Goal: Information Seeking & Learning: Learn about a topic

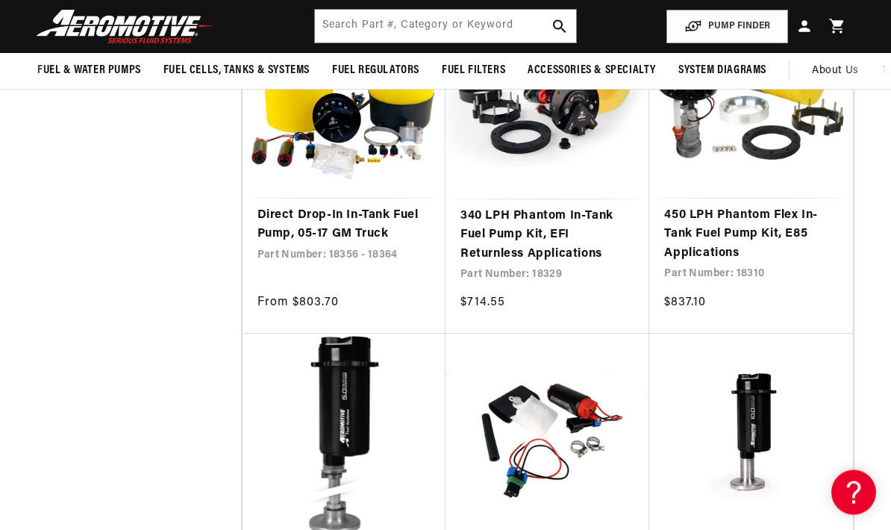
scroll to position [987, 0]
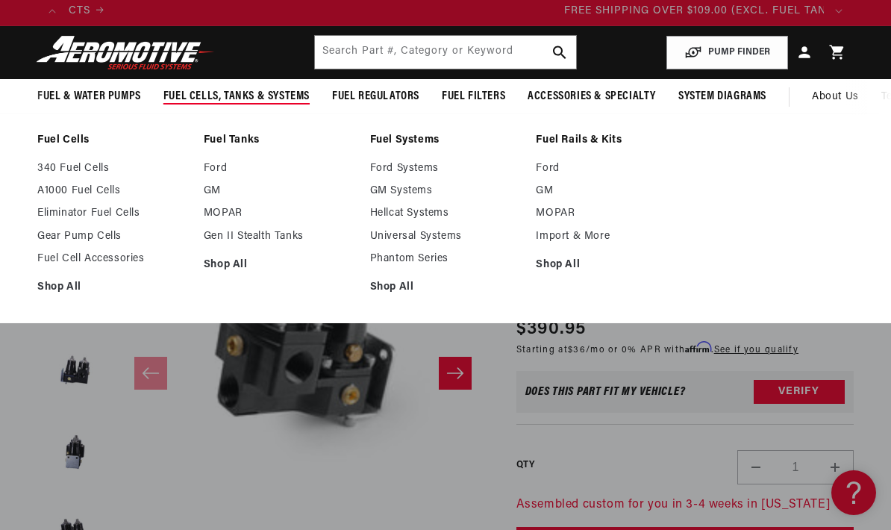
scroll to position [0, 2270]
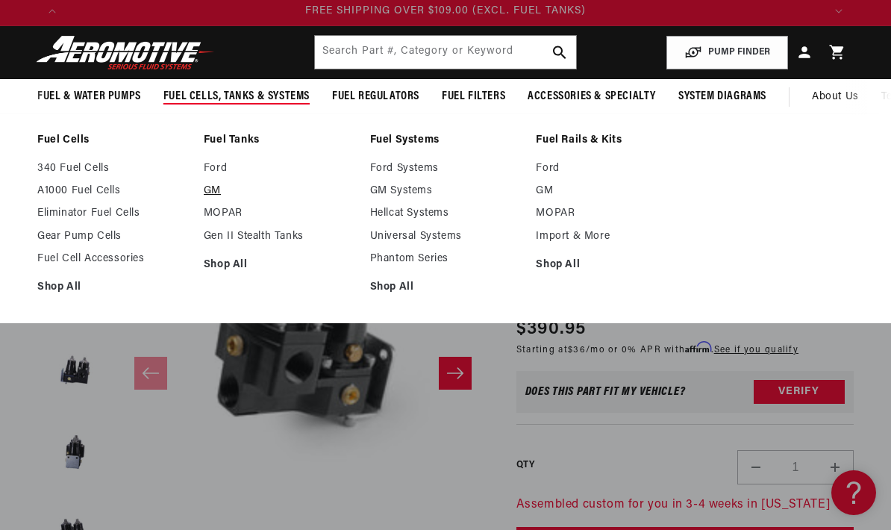
click at [209, 193] on link "GM" at bounding box center [279, 190] width 151 height 13
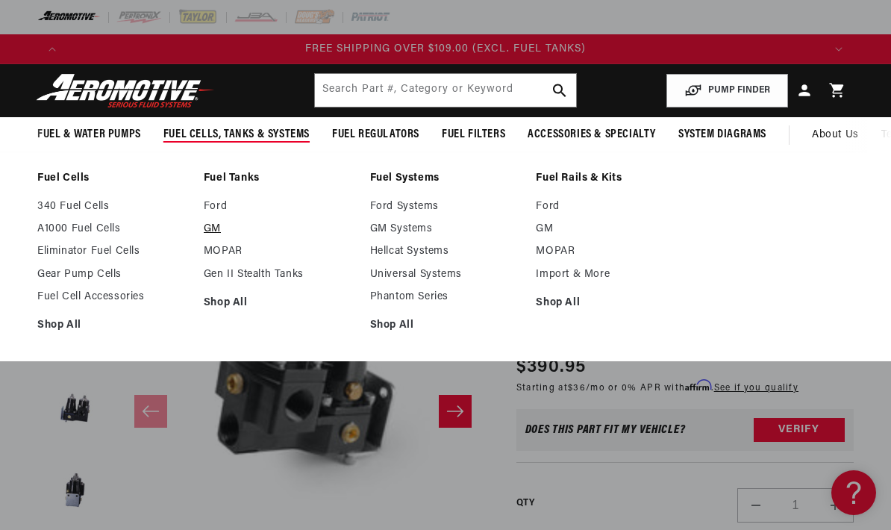
scroll to position [38, 0]
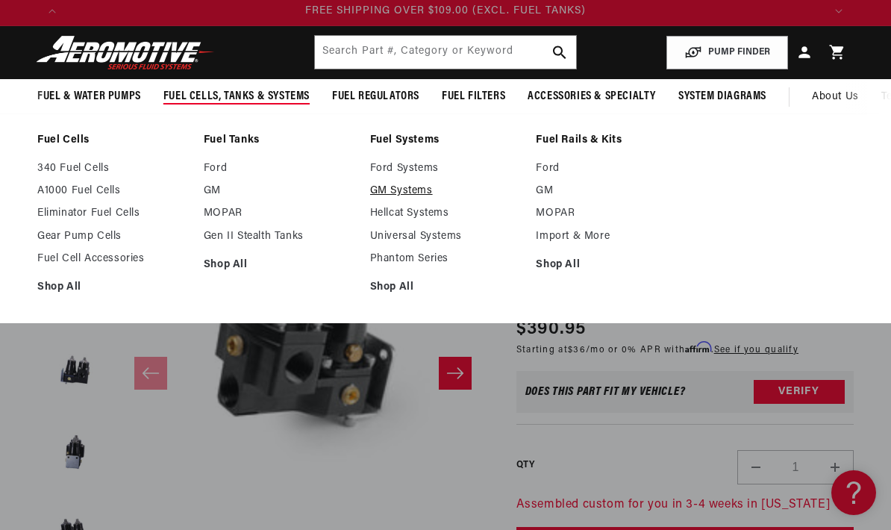
click at [419, 190] on link "GM Systems" at bounding box center [445, 190] width 151 height 13
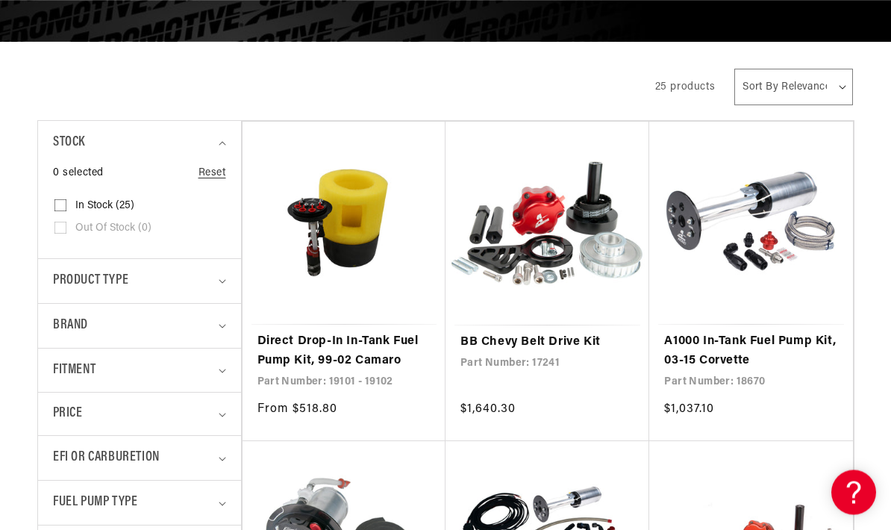
scroll to position [262, 0]
click at [216, 461] on summary "EFI or Carburetion" at bounding box center [139, 458] width 173 height 44
click at [118, 516] on span "Carburetion (2)" at bounding box center [110, 520] width 70 height 13
click at [66, 517] on input "Carburetion (2) Carburetion (2 products)" at bounding box center [60, 523] width 12 height 12
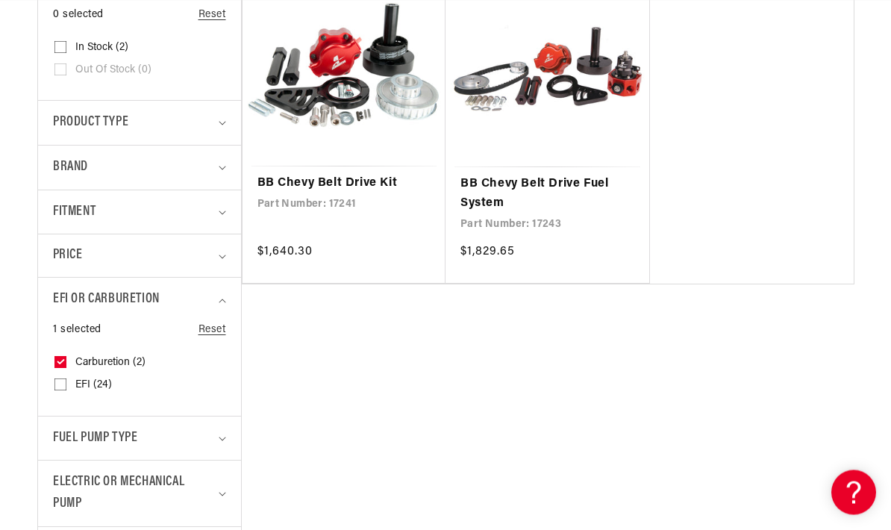
scroll to position [421, 0]
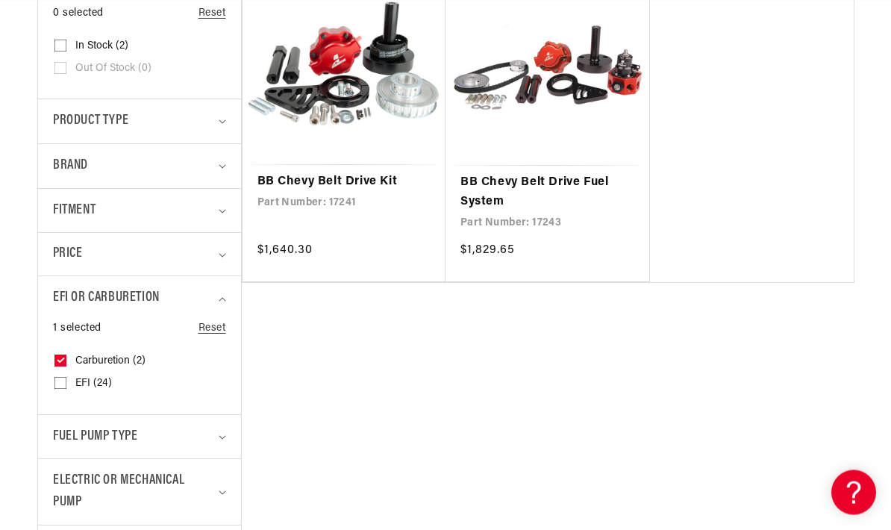
click at [65, 355] on icon at bounding box center [60, 361] width 12 height 12
click at [65, 358] on input "Carburetion (2) Carburetion (2 products)" at bounding box center [60, 364] width 12 height 12
checkbox input "false"
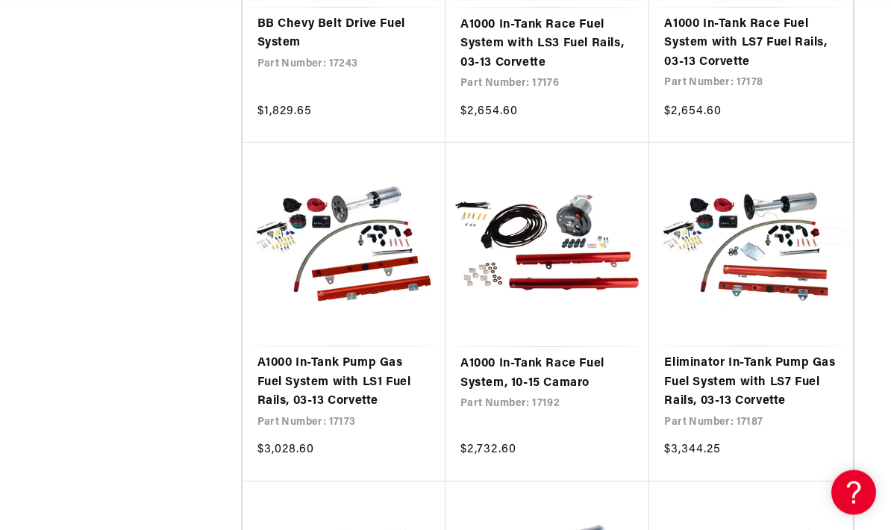
scroll to position [0, 1513]
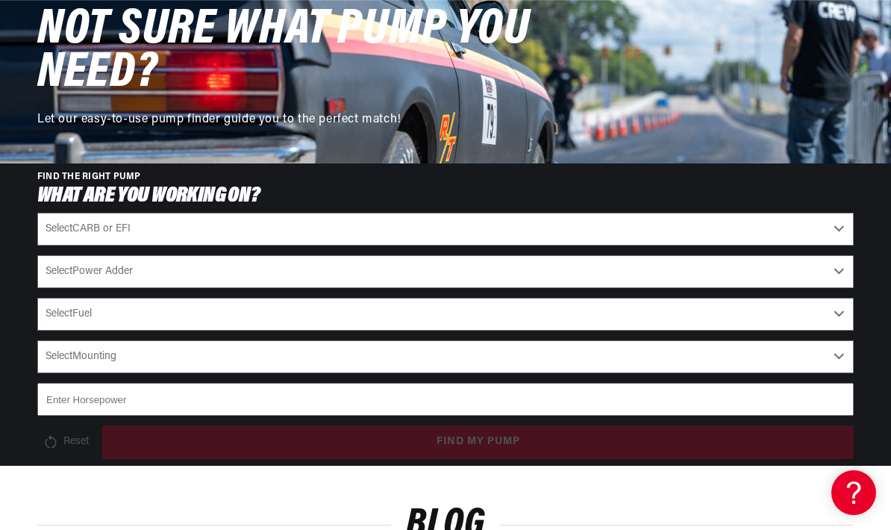
click at [829, 213] on select "Select CARB or EFI Carbureted Fuel Injected" at bounding box center [445, 229] width 816 height 33
select select "Carbureted"
click at [828, 255] on select "Select Power Adder No - Naturally Aspirated Yes - Forced Induction" at bounding box center [445, 271] width 816 height 33
select select "No-Naturally-Aspirated"
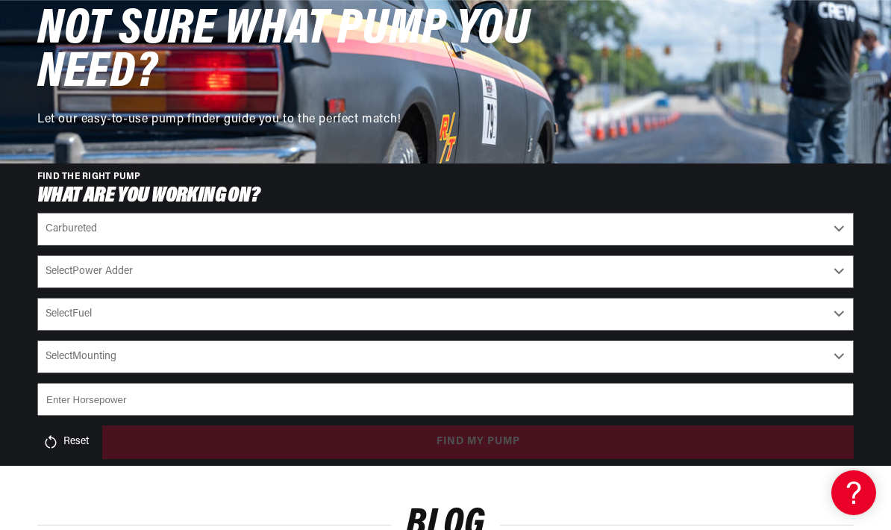
select select "No-Naturally-Aspirated"
click at [835, 298] on select "Select Fuel E85 Gas" at bounding box center [445, 314] width 816 height 33
select select "Gas"
click at [839, 340] on select "Select Mounting External In-Tank" at bounding box center [445, 356] width 816 height 33
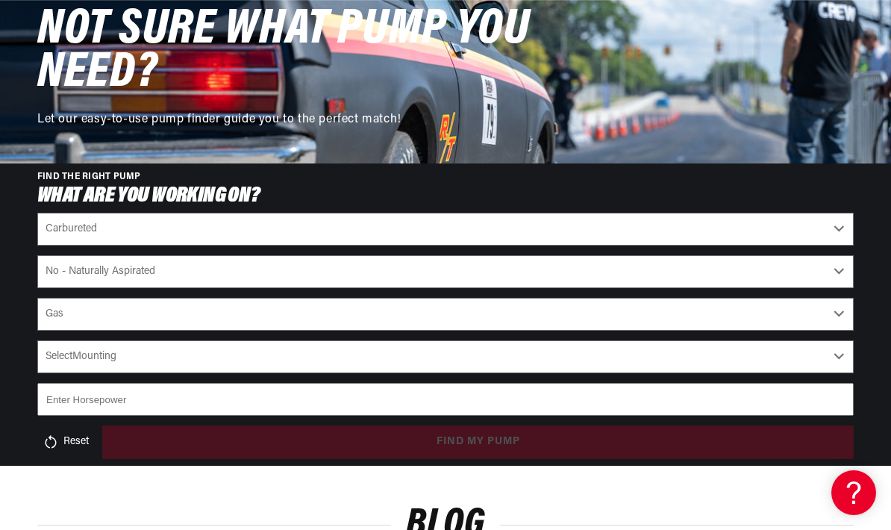
select select "In-Tank"
click at [774, 383] on input "number" at bounding box center [445, 399] width 816 height 33
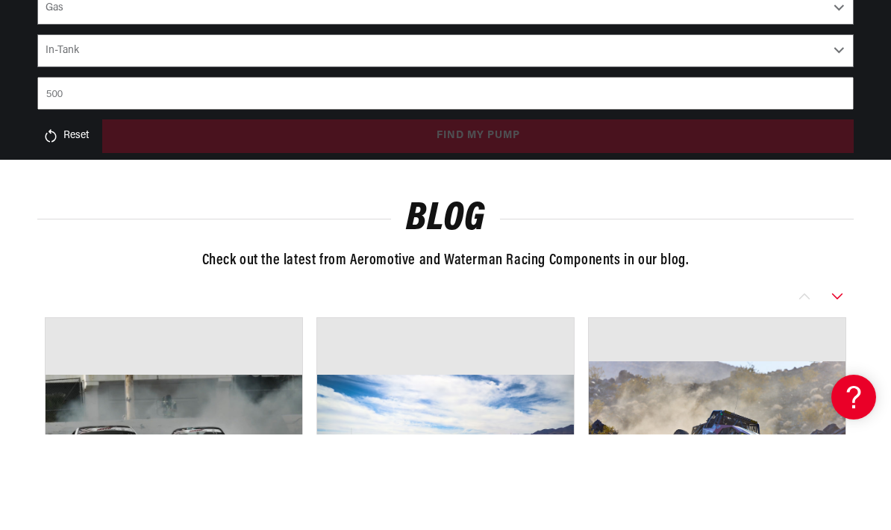
type input "500"
click at [7, 75] on div "FIND THE RIGHT PUMP What are you working on? Select CARB or EFI Carbureted Fuel…" at bounding box center [445, 103] width 891 height 287
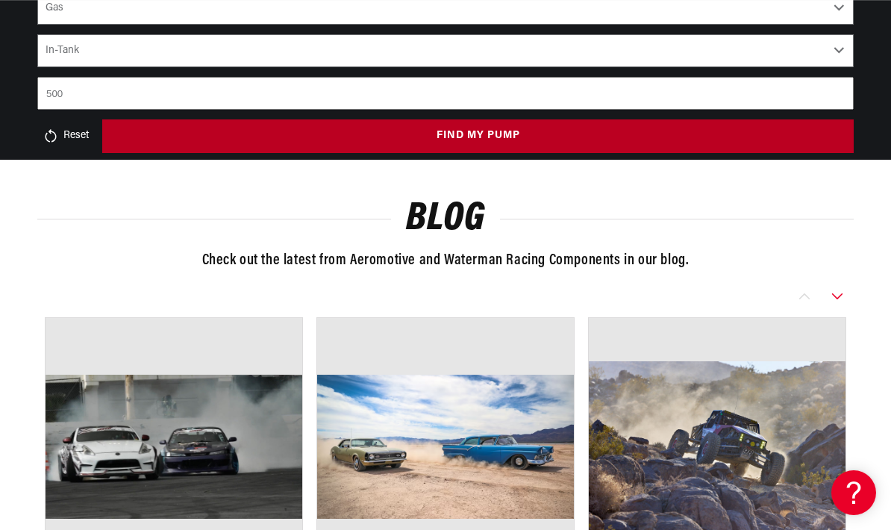
click at [597, 119] on button "find my pump" at bounding box center [478, 136] width 752 height 34
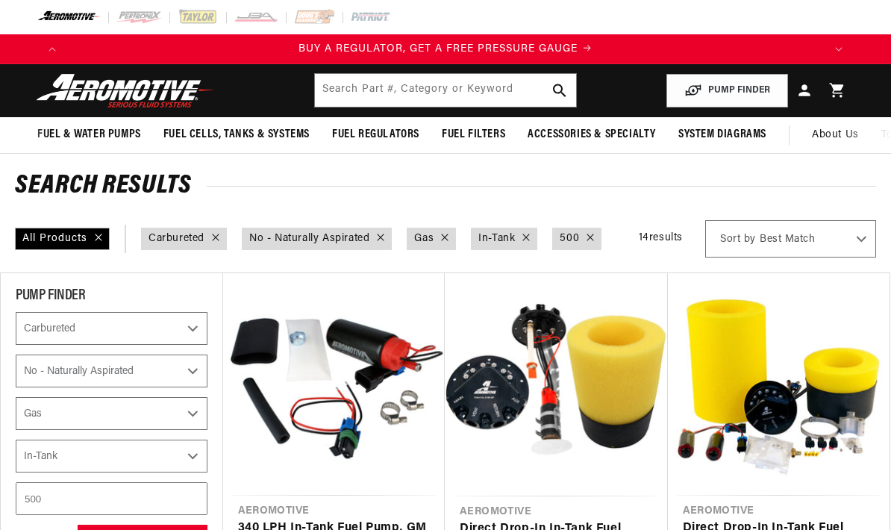
select select "Carbureted"
select select "No-Naturally-Aspirated"
select select "Gas"
select select "In-Tank"
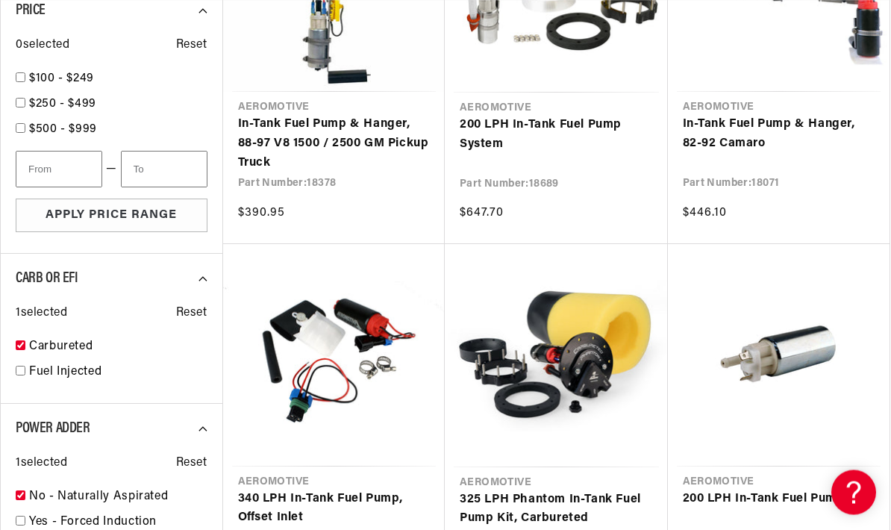
scroll to position [1196, 0]
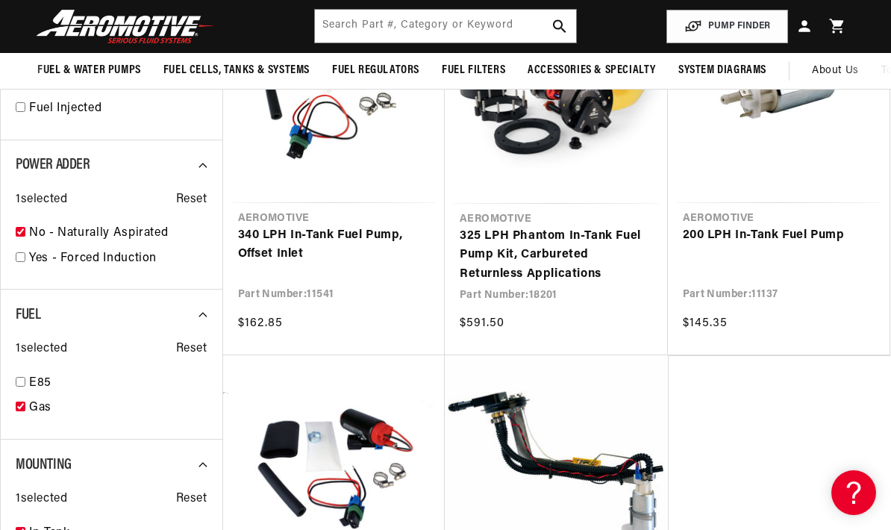
scroll to position [1406, 0]
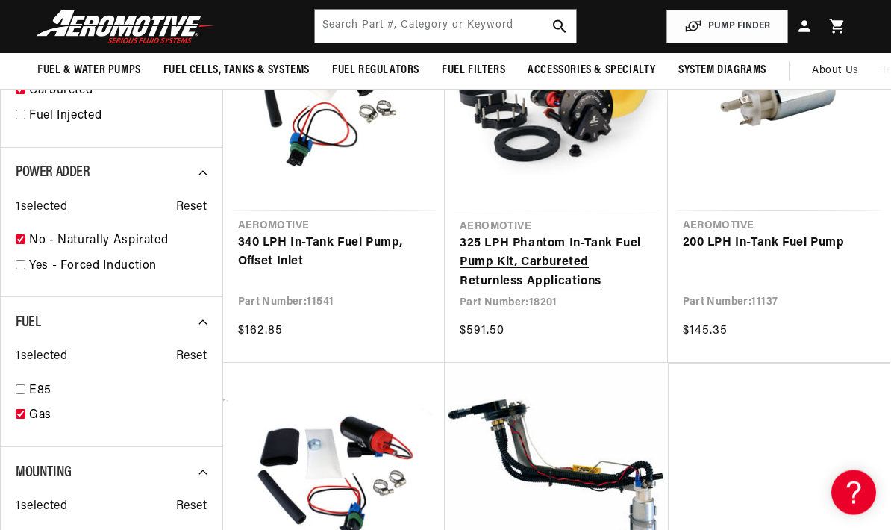
click at [554, 257] on link "325 LPH Phantom In-Tank Fuel Pump Kit, Carbureted Returnless Applications" at bounding box center [556, 263] width 193 height 57
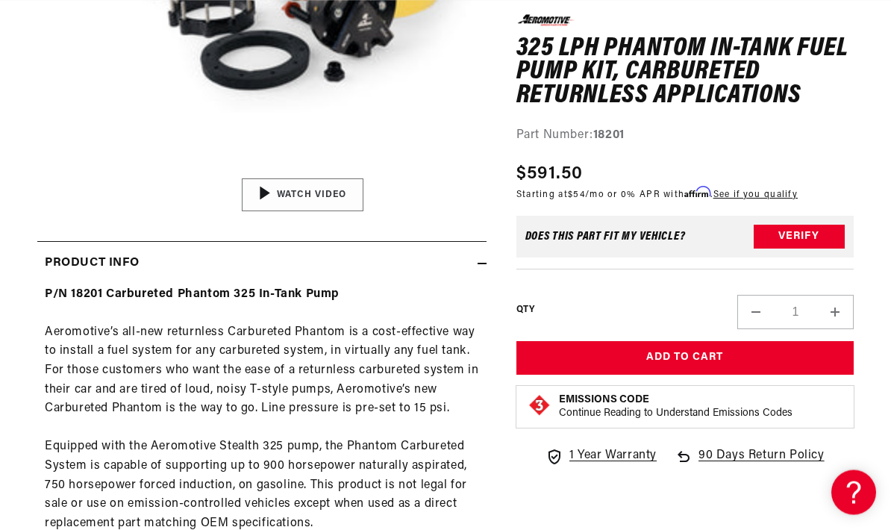
scroll to position [404, 0]
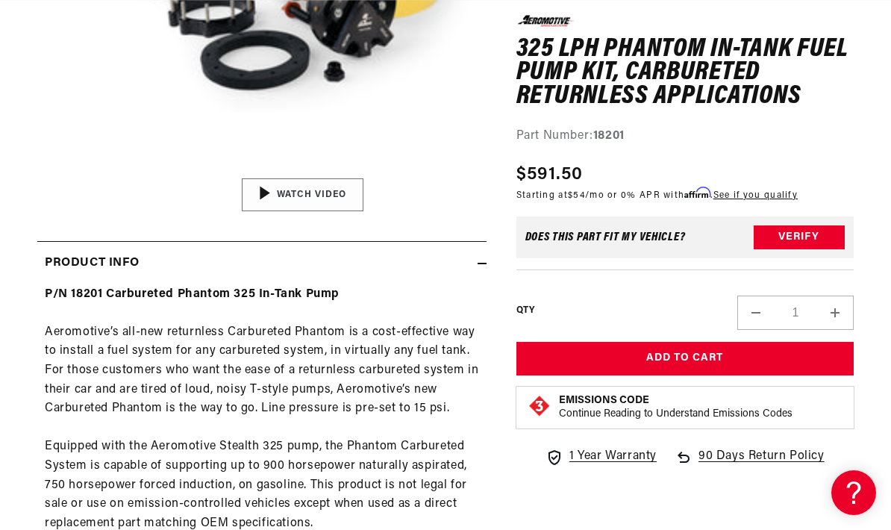
click at [295, 184] on div "02:09" at bounding box center [303, 194] width 226 height 127
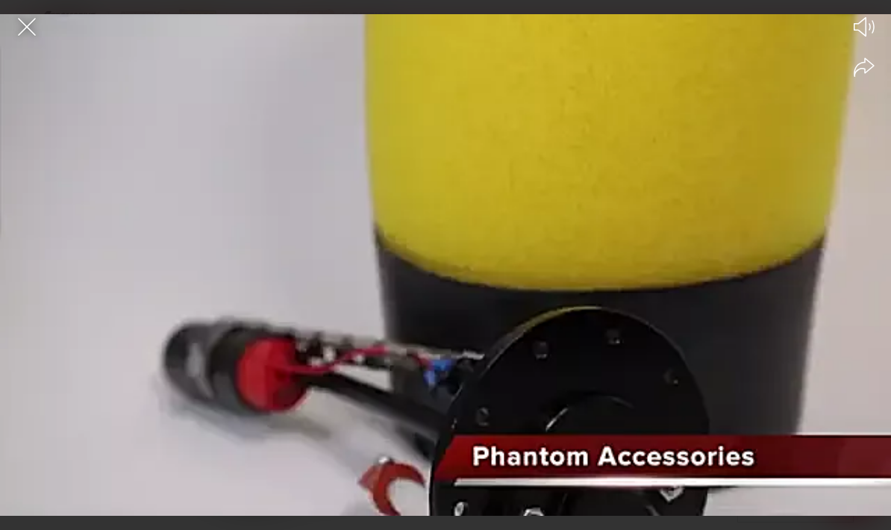
scroll to position [0, 1513]
click at [30, 29] on icon "Close the video player" at bounding box center [27, 27] width 18 height 18
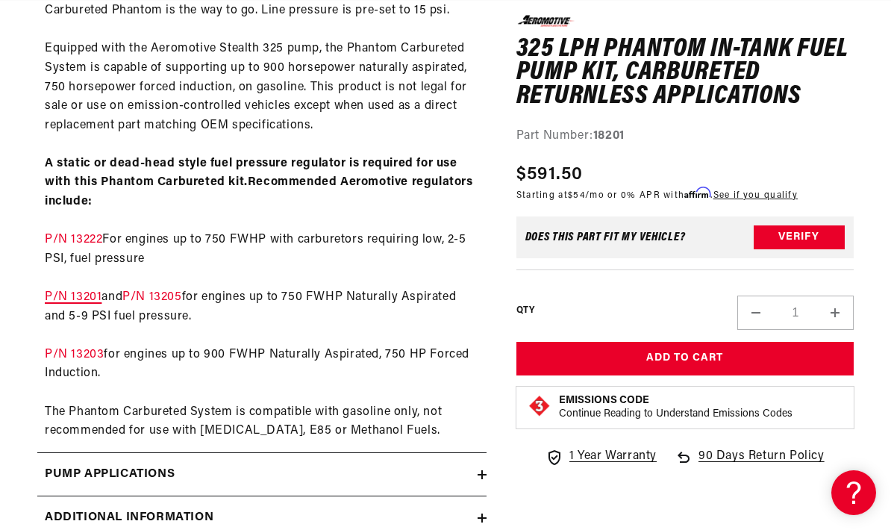
click at [82, 291] on link "P/N 13201" at bounding box center [73, 297] width 57 height 12
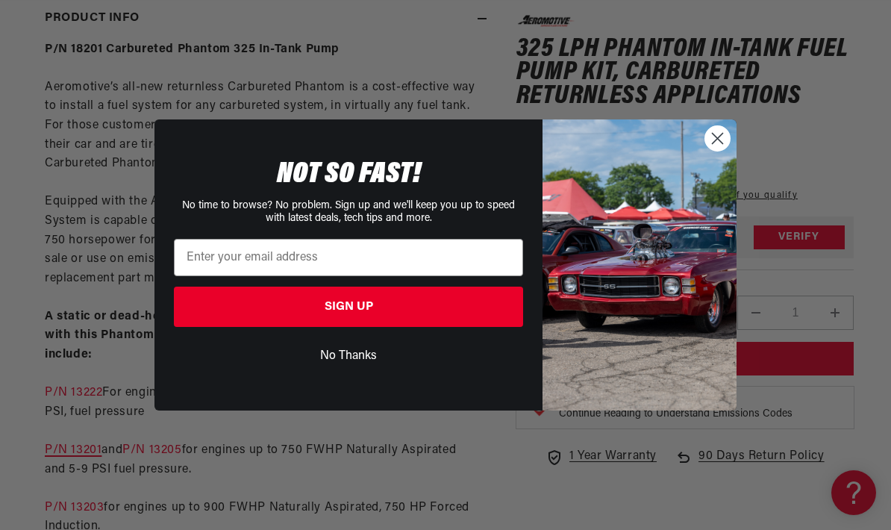
scroll to position [648, 0]
click at [724, 151] on circle "Close dialog" at bounding box center [717, 138] width 25 height 25
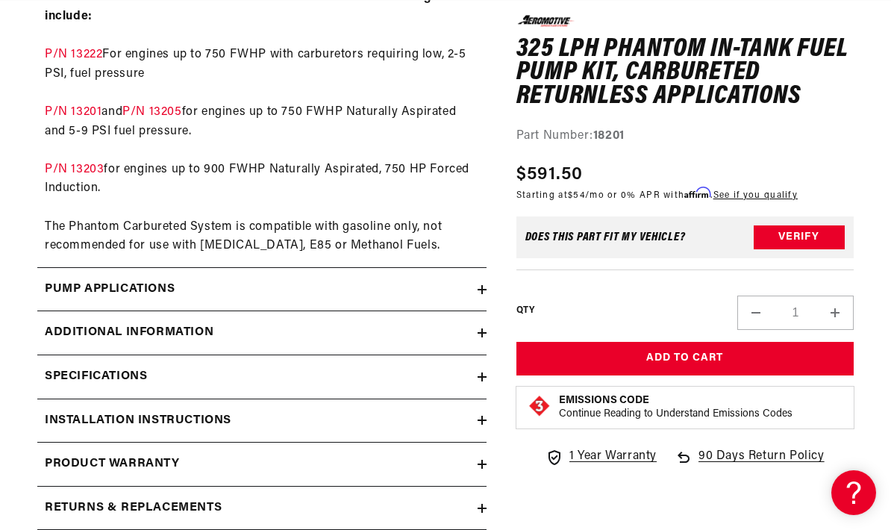
scroll to position [0, 0]
click at [481, 284] on summary "Pump Applications" at bounding box center [261, 289] width 449 height 43
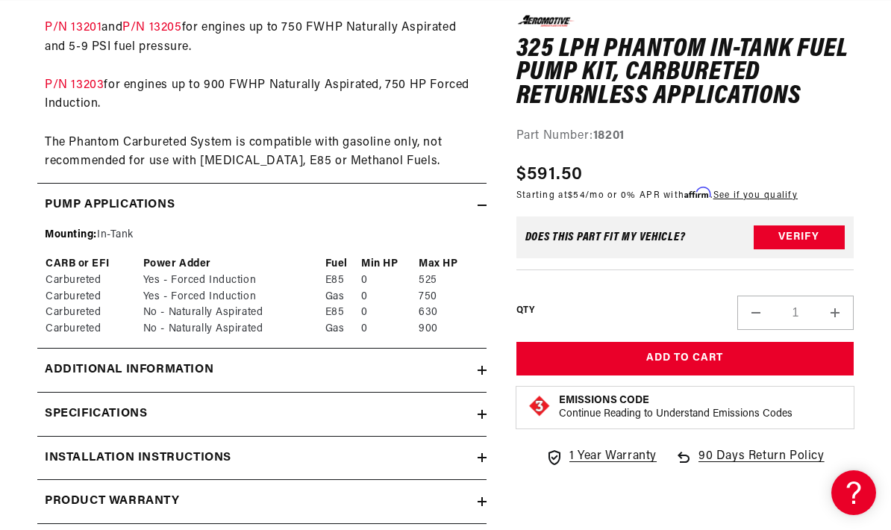
scroll to position [0, 757]
click at [485, 366] on icon at bounding box center [482, 370] width 9 height 9
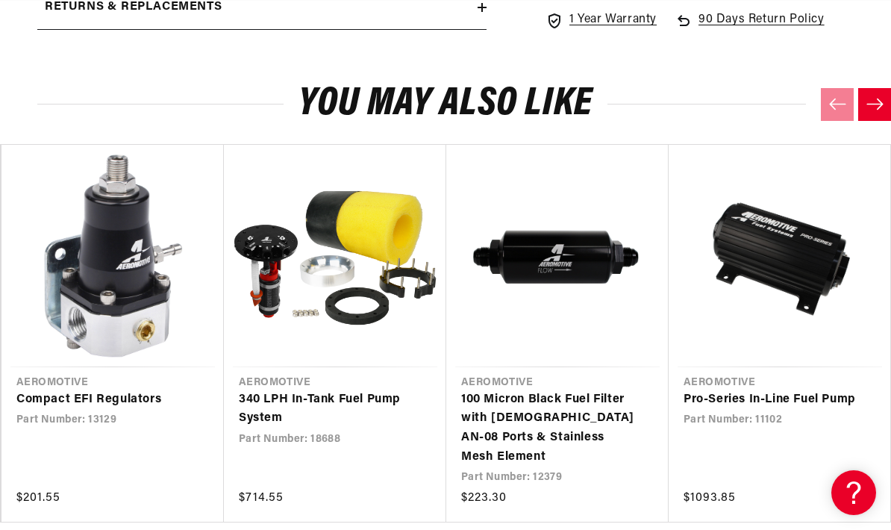
scroll to position [0, 0]
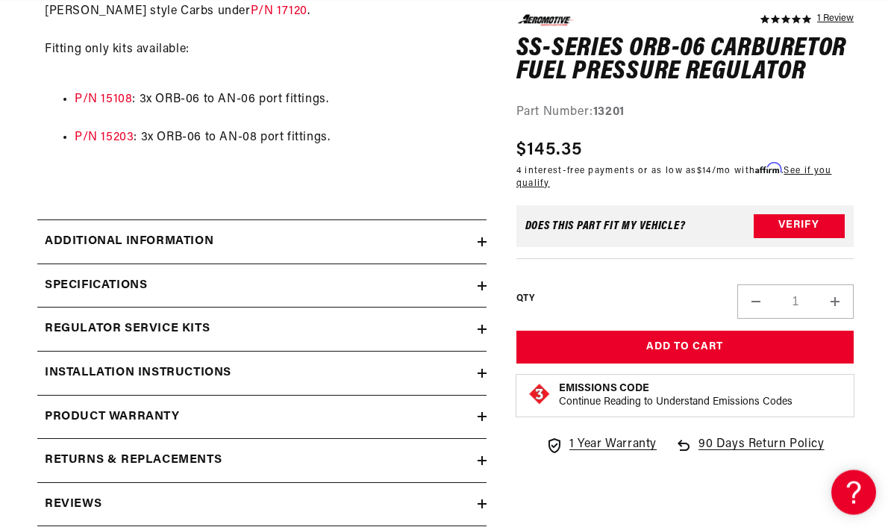
scroll to position [1275, 0]
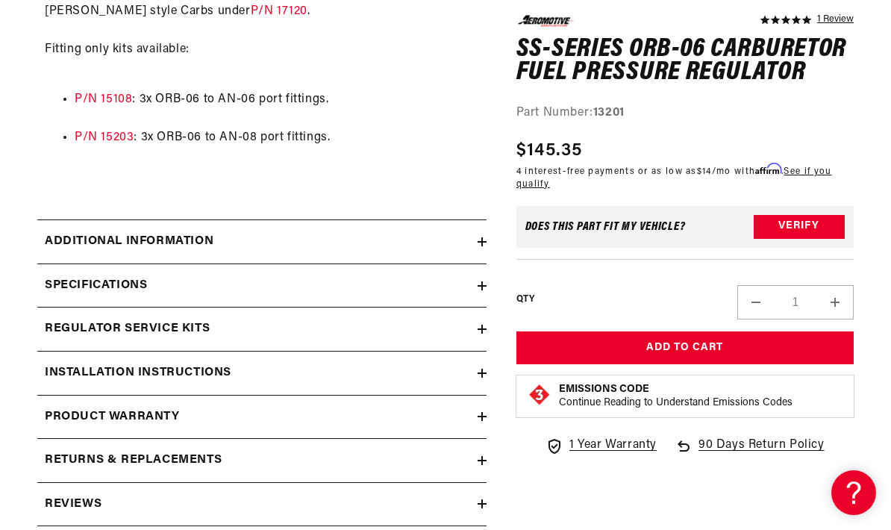
click at [476, 363] on div "Installation Instructions" at bounding box center [257, 372] width 440 height 19
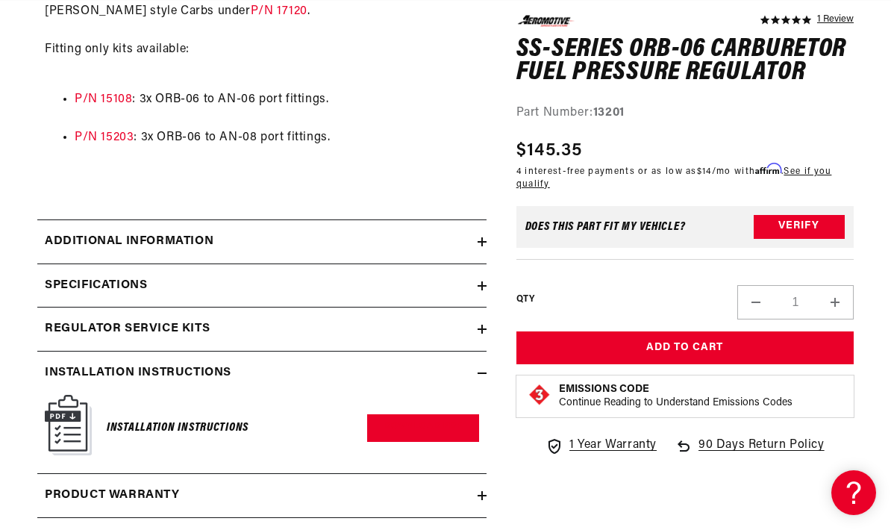
scroll to position [0, 0]
click at [228, 418] on h6 "Installation Instructions" at bounding box center [178, 428] width 142 height 20
click at [453, 414] on link "Download PDF" at bounding box center [422, 428] width 111 height 28
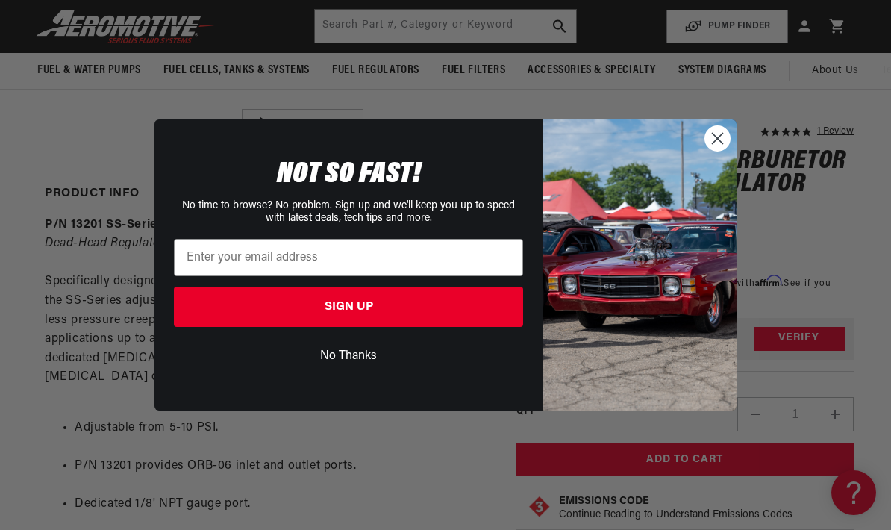
click at [713, 145] on circle "Close dialog" at bounding box center [717, 138] width 25 height 25
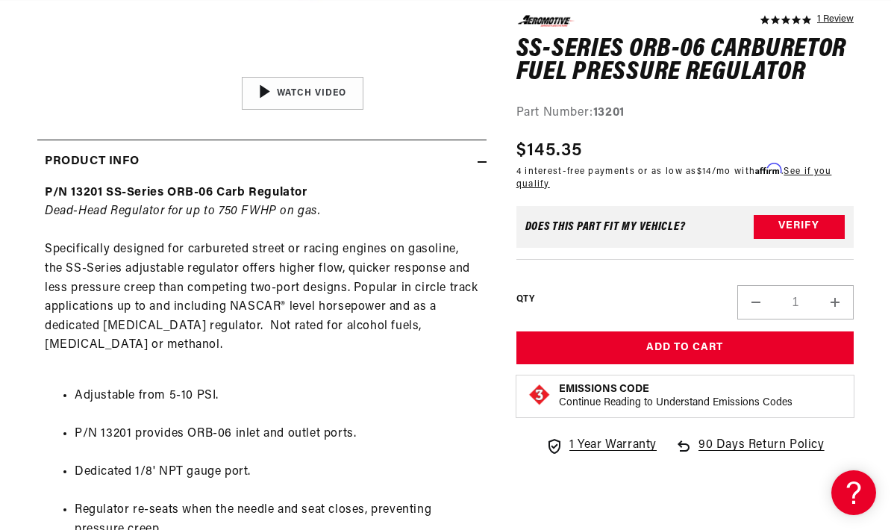
scroll to position [506, 0]
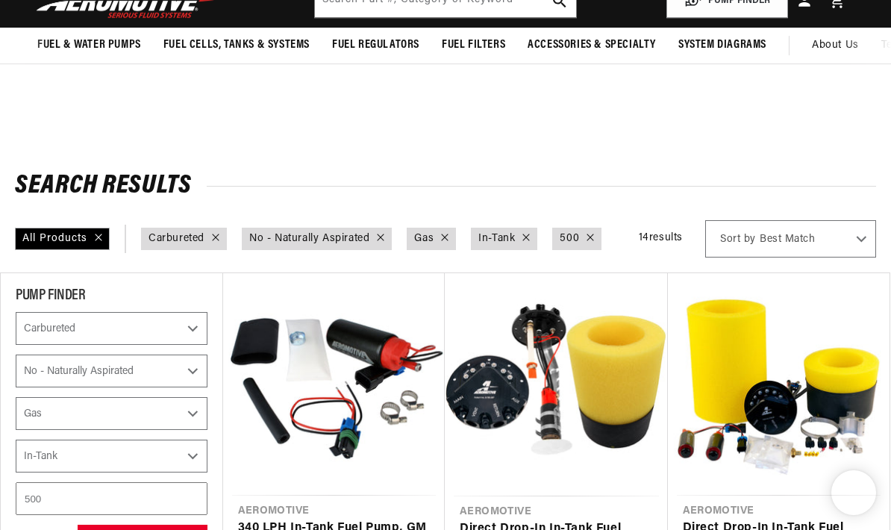
select select "Carbureted"
select select "No-Naturally-Aspirated"
select select "Gas"
select select "In-Tank"
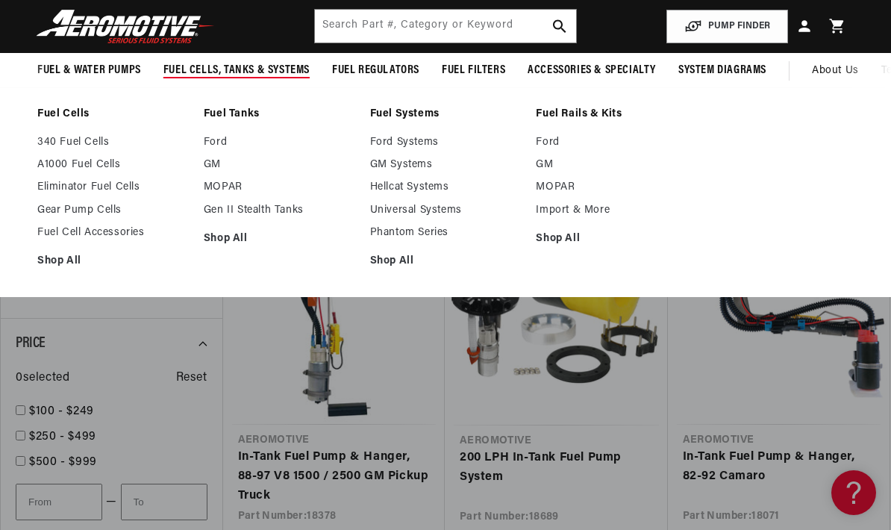
scroll to position [0, 757]
click at [413, 168] on link "GM Systems" at bounding box center [445, 164] width 151 height 13
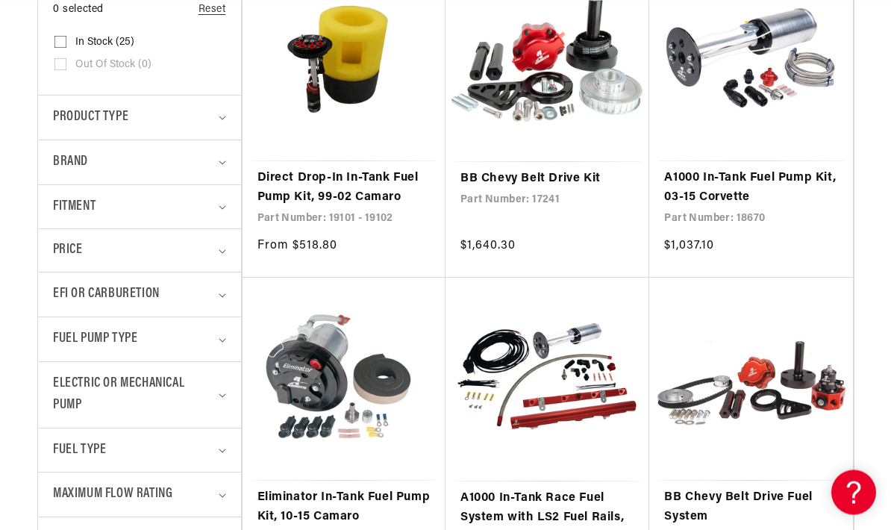
scroll to position [428, 0]
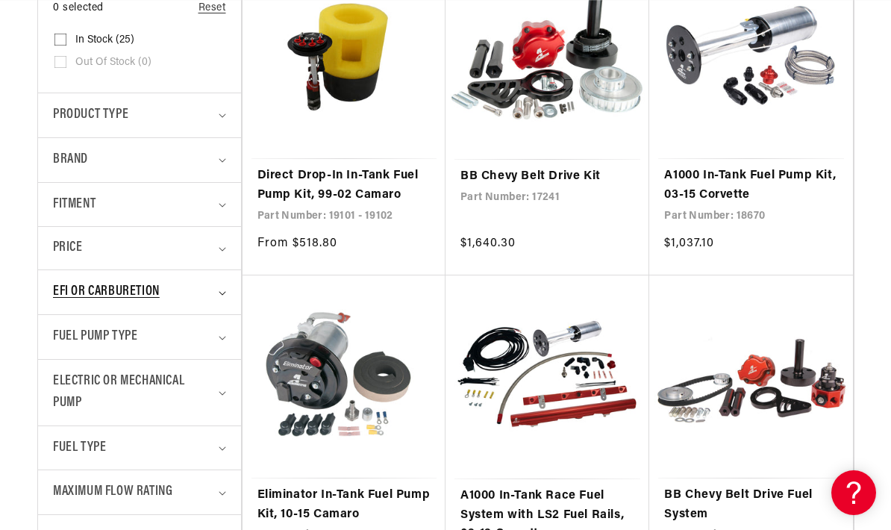
click at [208, 299] on div "EFI or Carburetion" at bounding box center [133, 292] width 160 height 22
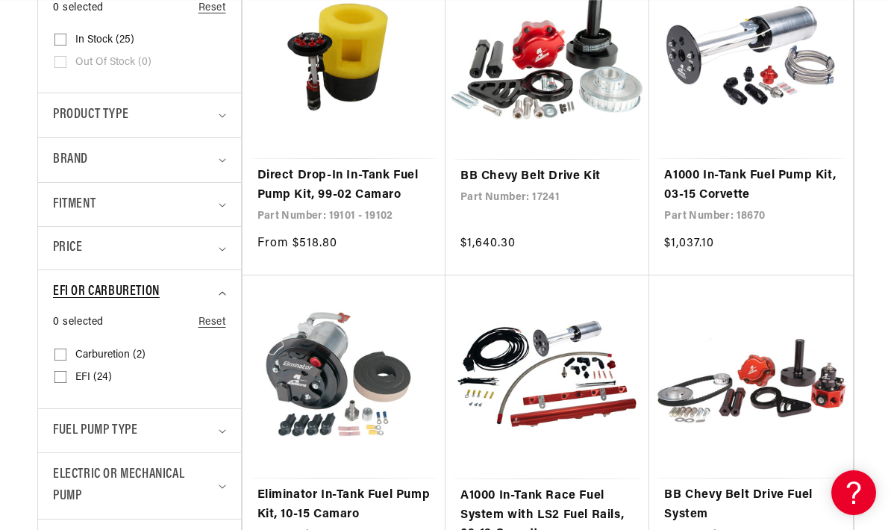
scroll to position [0, 757]
click at [224, 287] on summary "EFI or Carburetion" at bounding box center [139, 292] width 173 height 44
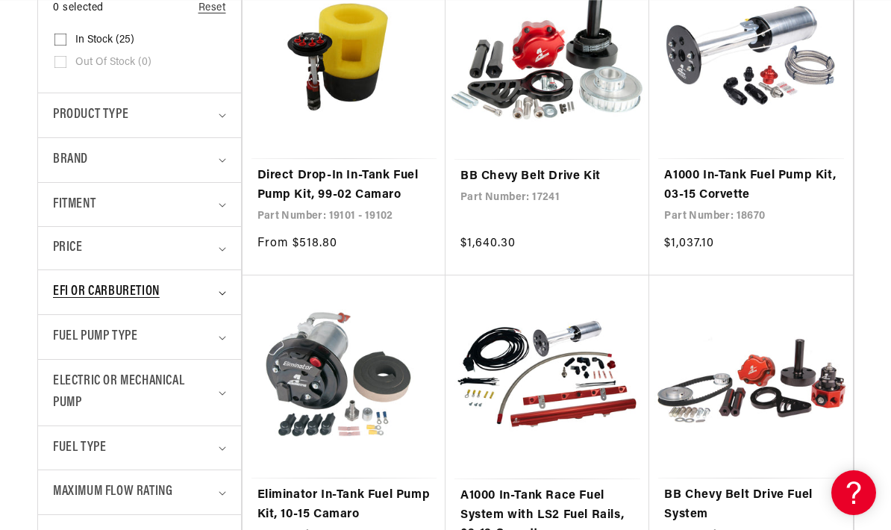
scroll to position [0, 1513]
click at [215, 296] on summary "EFI or Carburetion" at bounding box center [139, 292] width 173 height 44
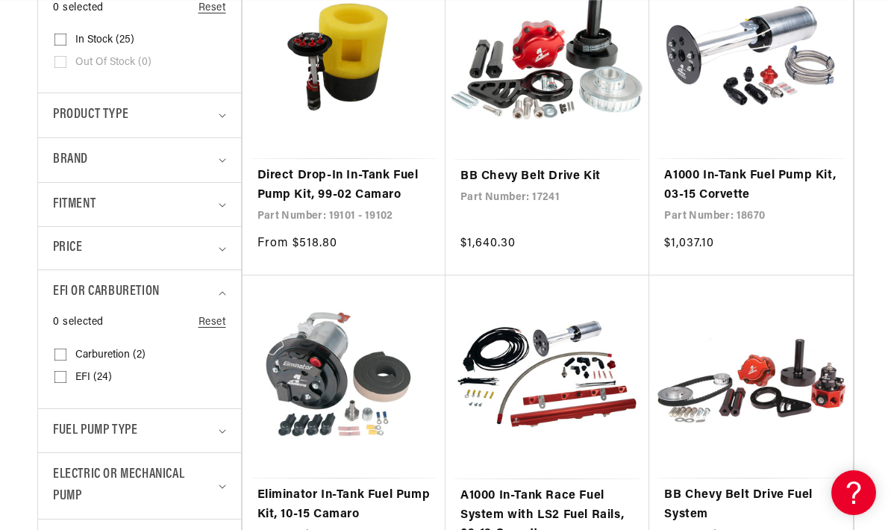
click at [132, 354] on span "Carburetion (2)" at bounding box center [110, 355] width 70 height 13
click at [66, 354] on input "Carburetion (2) Carburetion (2 products)" at bounding box center [60, 357] width 12 height 12
checkbox input "true"
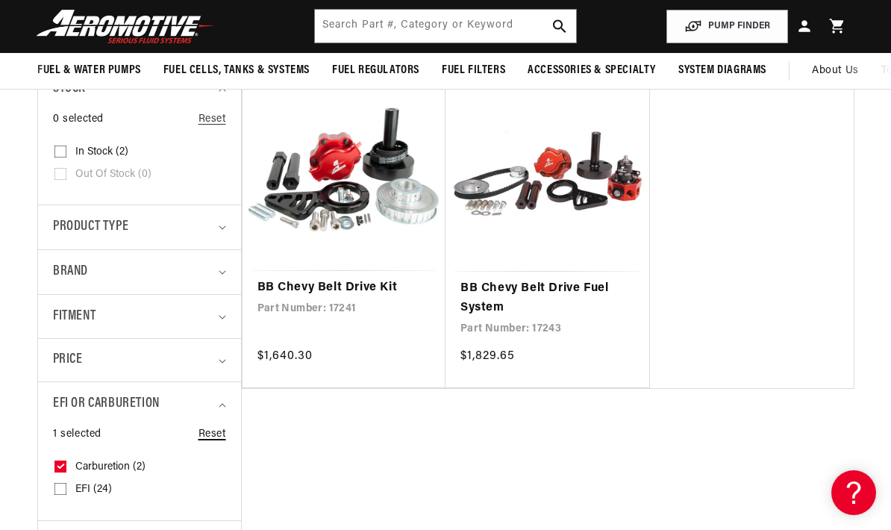
click at [213, 426] on link "Reset" at bounding box center [213, 434] width 28 height 16
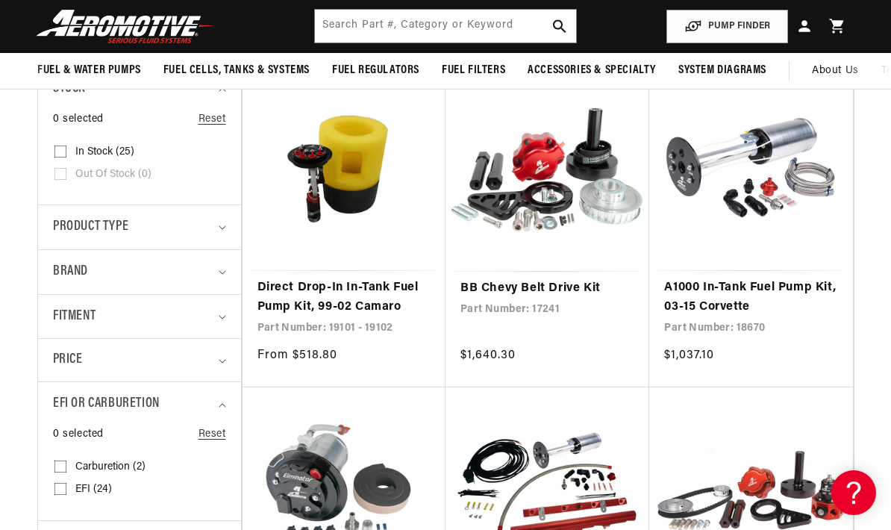
scroll to position [0, 757]
click at [222, 227] on icon "Product type (0 selected)" at bounding box center [222, 227] width 7 height 4
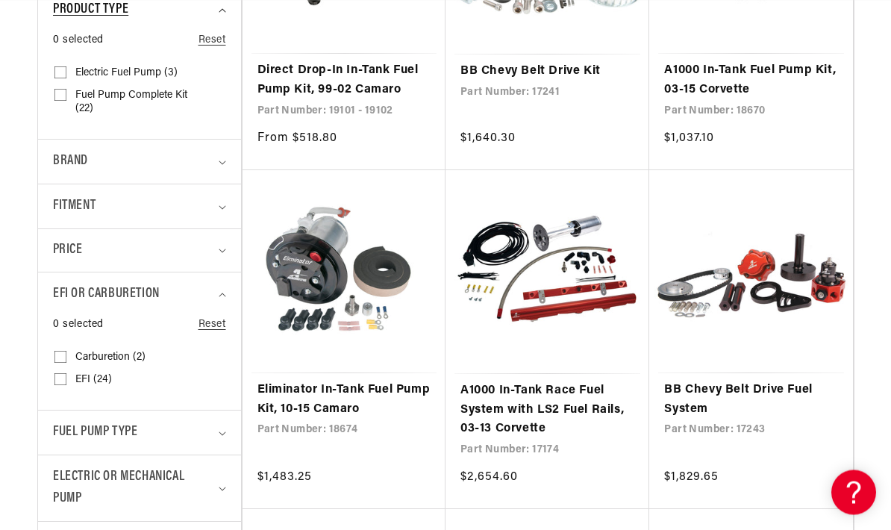
scroll to position [533, 0]
click at [212, 196] on div "Fitment" at bounding box center [133, 207] width 160 height 22
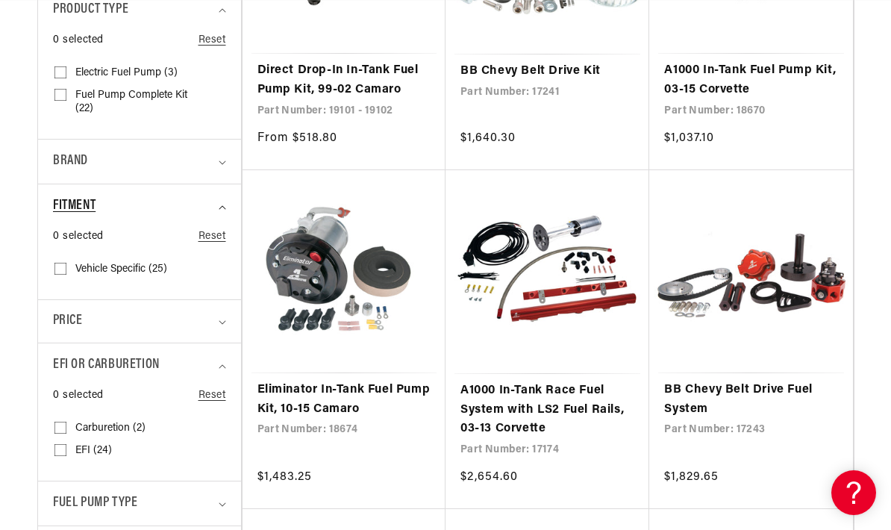
click at [224, 198] on summary "Fitment" at bounding box center [139, 206] width 173 height 44
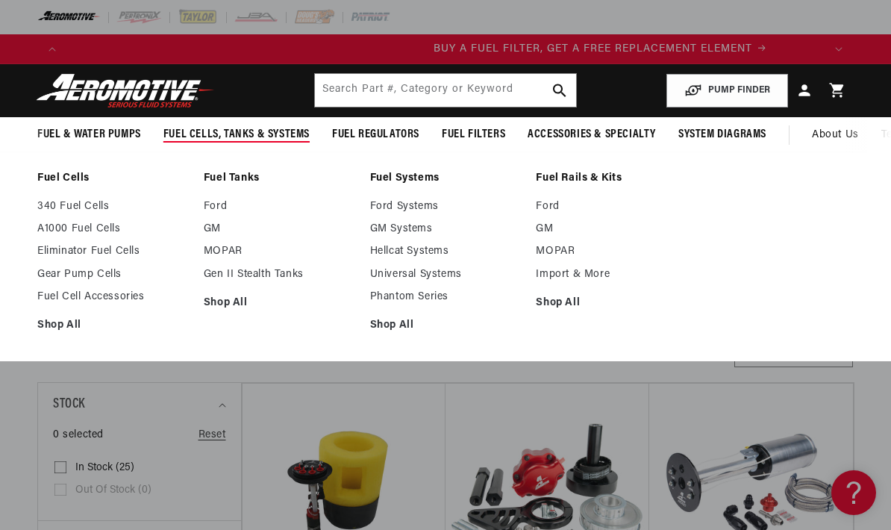
scroll to position [0, 0]
click at [223, 224] on link "GM" at bounding box center [279, 228] width 151 height 13
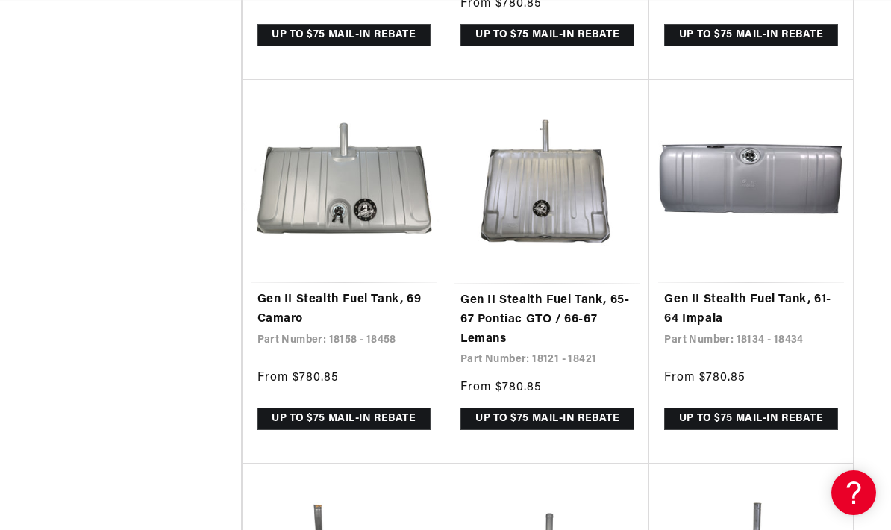
scroll to position [0, 757]
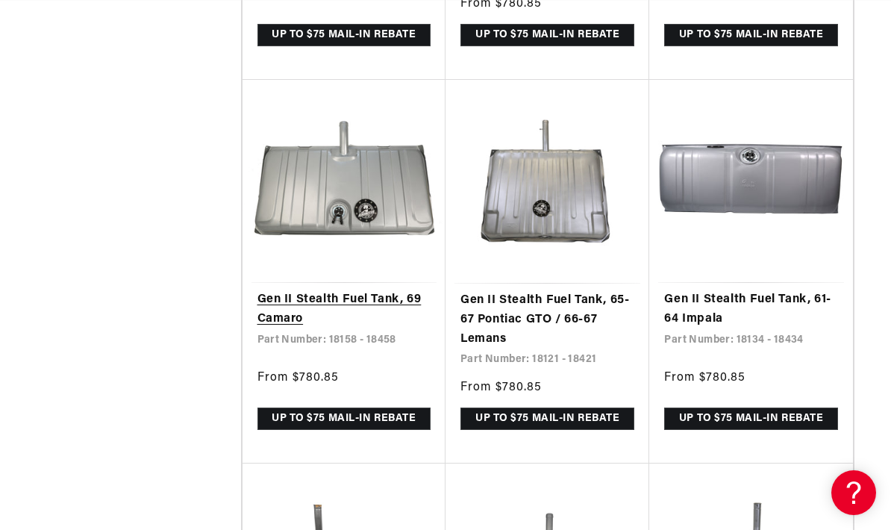
click at [385, 290] on link "Gen II Stealth Fuel Tank, 69 Camaro" at bounding box center [343, 309] width 173 height 38
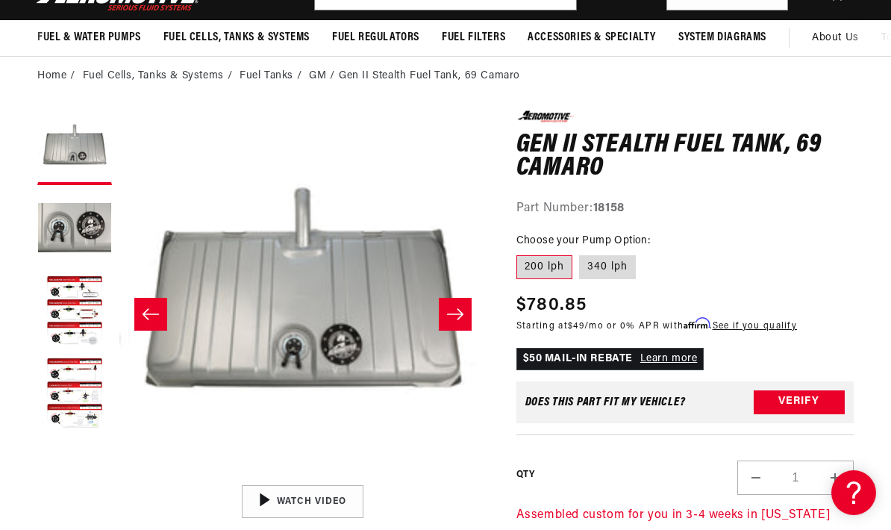
scroll to position [1, 0]
click at [59, 311] on button "Load image 3 in gallery view" at bounding box center [74, 312] width 75 height 75
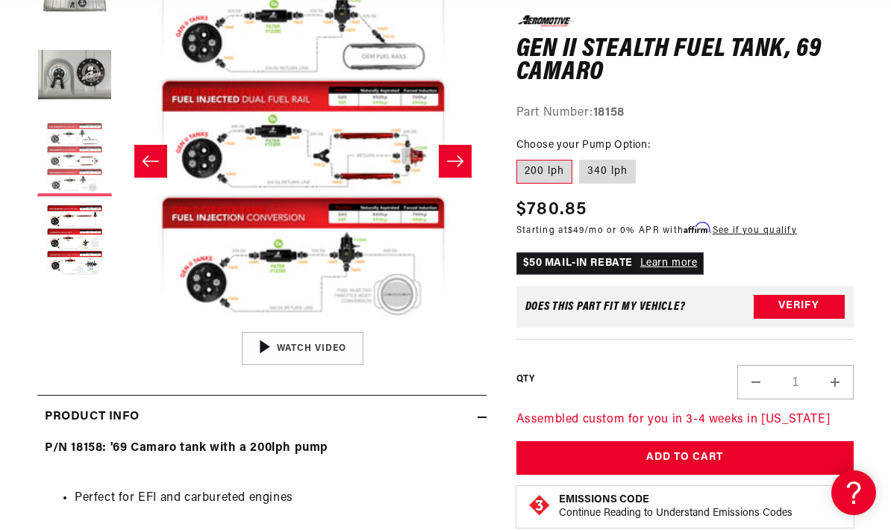
scroll to position [0, 0]
click at [610, 169] on label "340 lph" at bounding box center [607, 172] width 57 height 24
click at [581, 157] on input "340 lph" at bounding box center [580, 157] width 1 height 1
radio input "true"
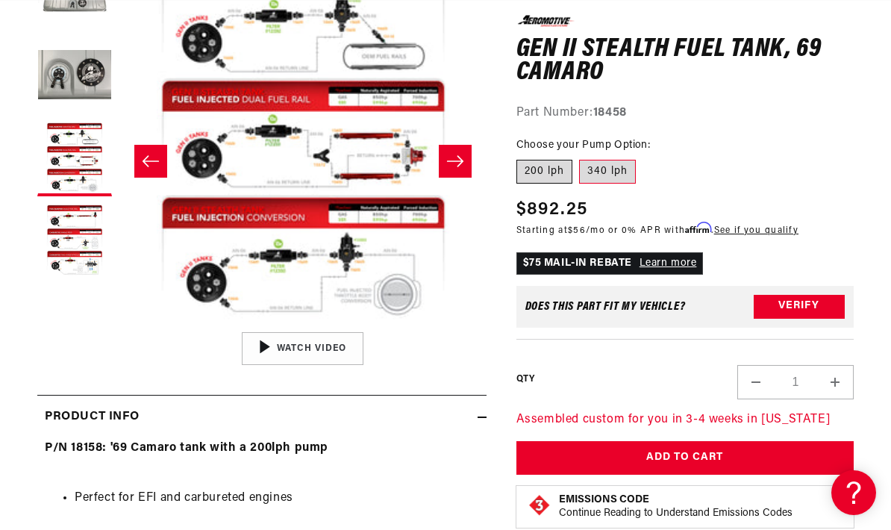
click at [538, 172] on label "200 lph" at bounding box center [544, 172] width 56 height 24
click at [521, 157] on input "200 lph" at bounding box center [520, 157] width 1 height 1
radio input "true"
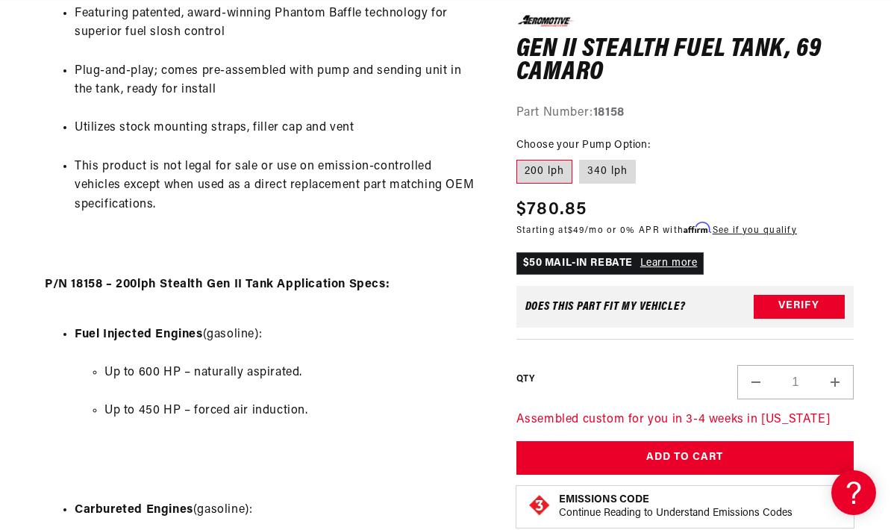
scroll to position [941, 0]
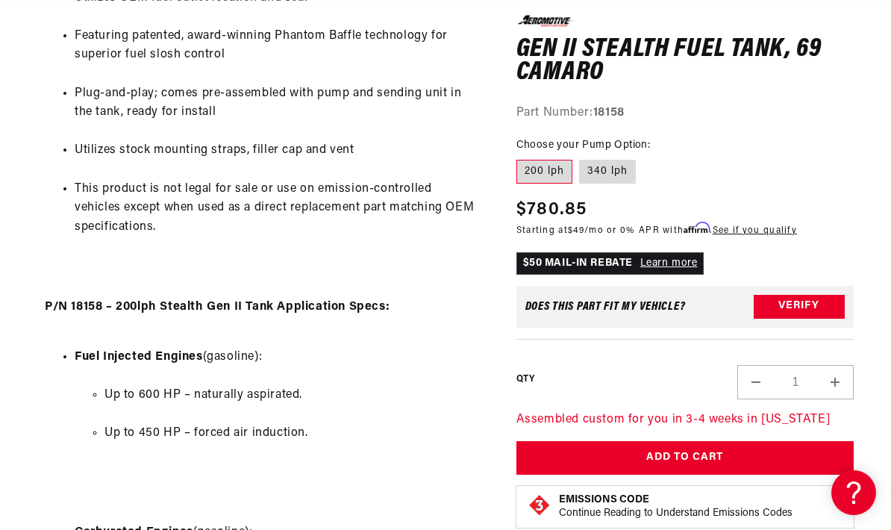
click at [539, 178] on label "200 lph" at bounding box center [544, 172] width 56 height 24
click at [521, 157] on input "200 lph" at bounding box center [520, 157] width 1 height 1
click at [551, 169] on label "200 lph" at bounding box center [544, 172] width 56 height 24
click at [521, 157] on input "200 lph" at bounding box center [520, 157] width 1 height 1
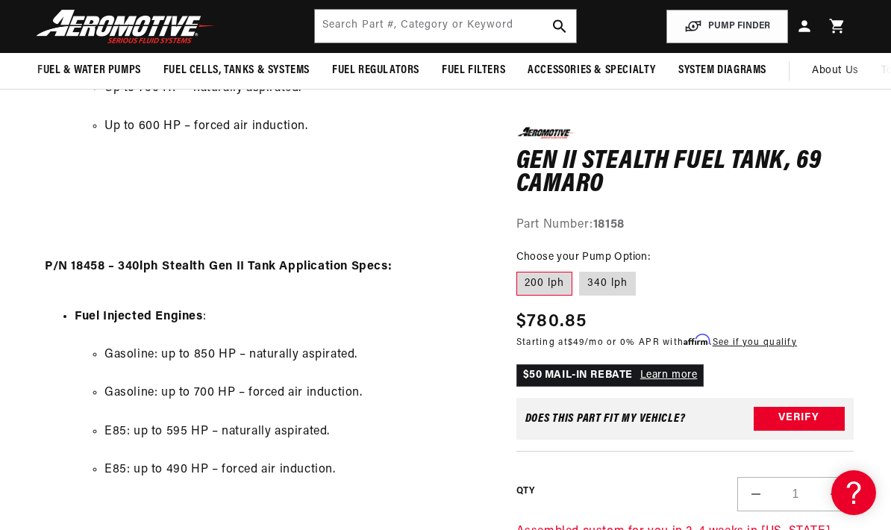
scroll to position [1421, 0]
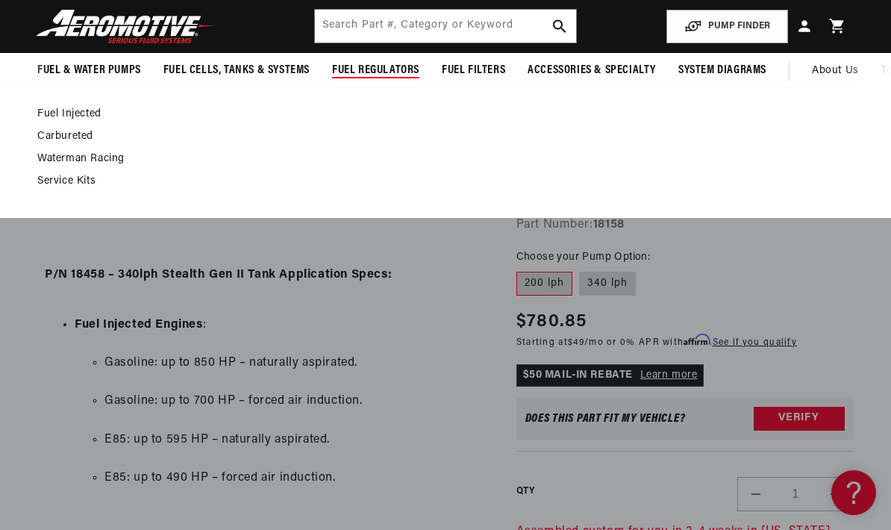
click at [58, 136] on link "Carbureted" at bounding box center [438, 136] width 802 height 13
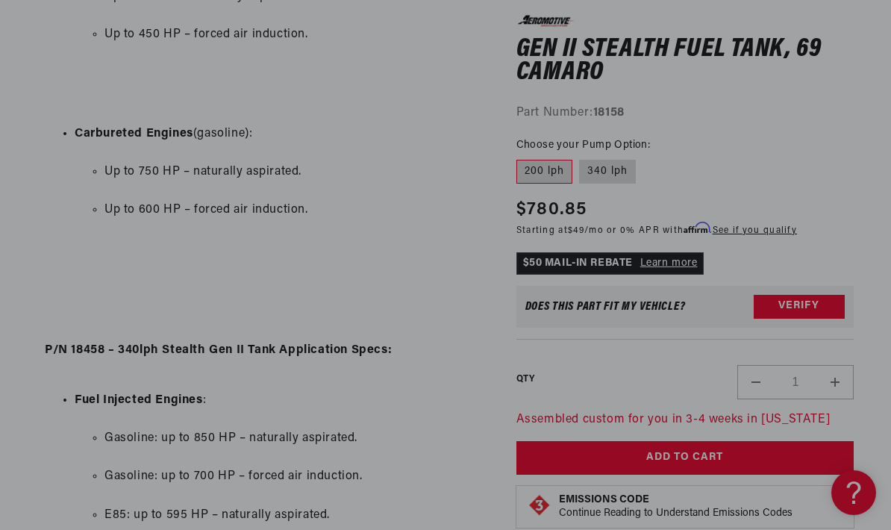
scroll to position [0, 1513]
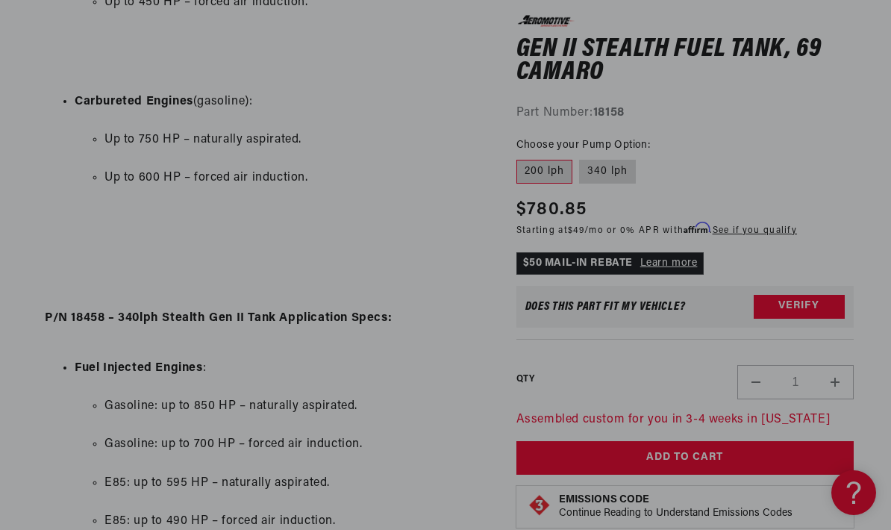
click at [454, 451] on ul "Gasoline: up to 850 HP – naturally aspirated. Gasoline: up to 700 HP – forced a…" at bounding box center [277, 464] width 404 height 172
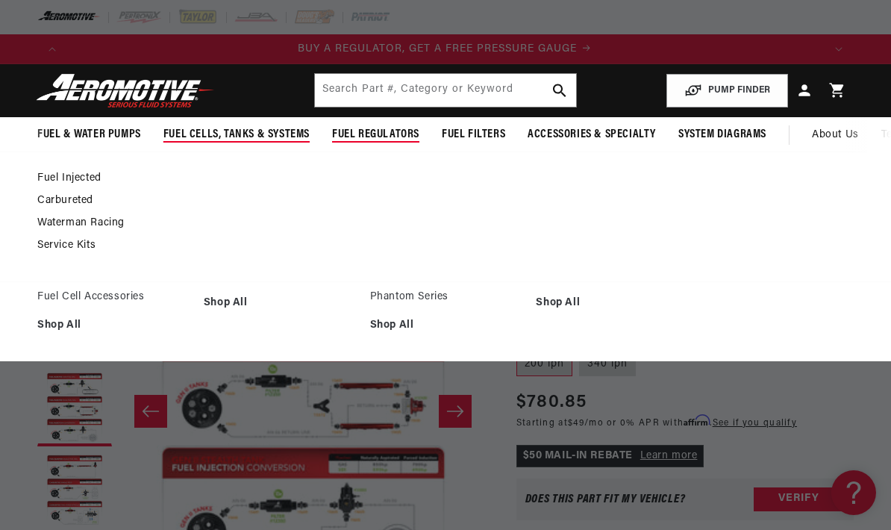
scroll to position [0, 0]
click at [200, 131] on span "Fuel Cells, Tanks & Systems" at bounding box center [236, 135] width 146 height 16
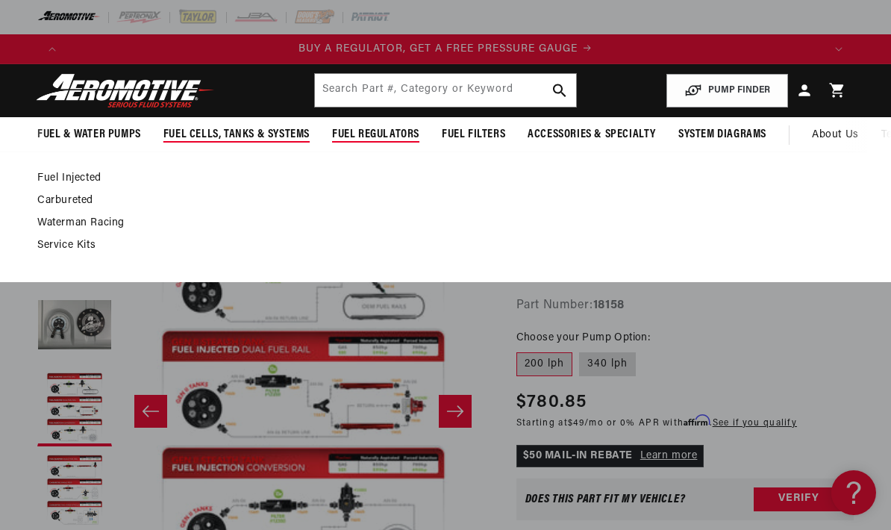
click at [194, 134] on span "Fuel Cells, Tanks & Systems" at bounding box center [236, 135] width 146 height 16
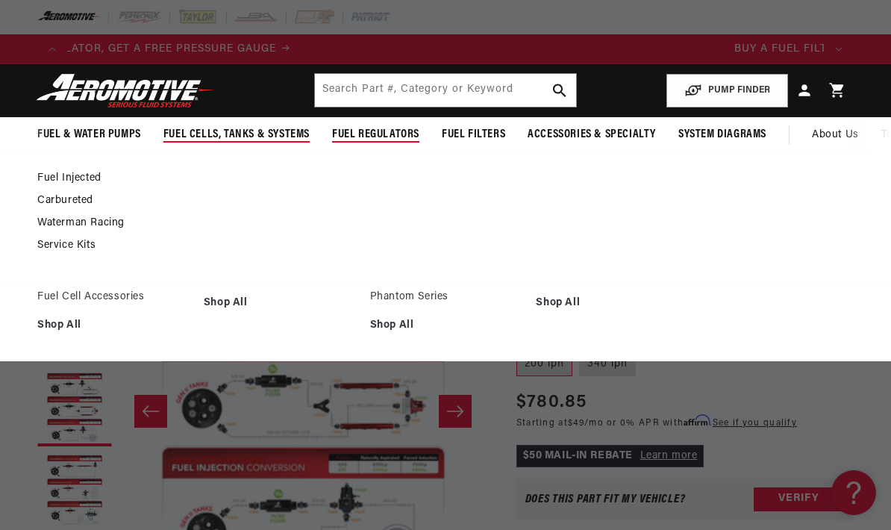
scroll to position [0, 757]
click at [66, 201] on link "Carbureted" at bounding box center [438, 200] width 802 height 13
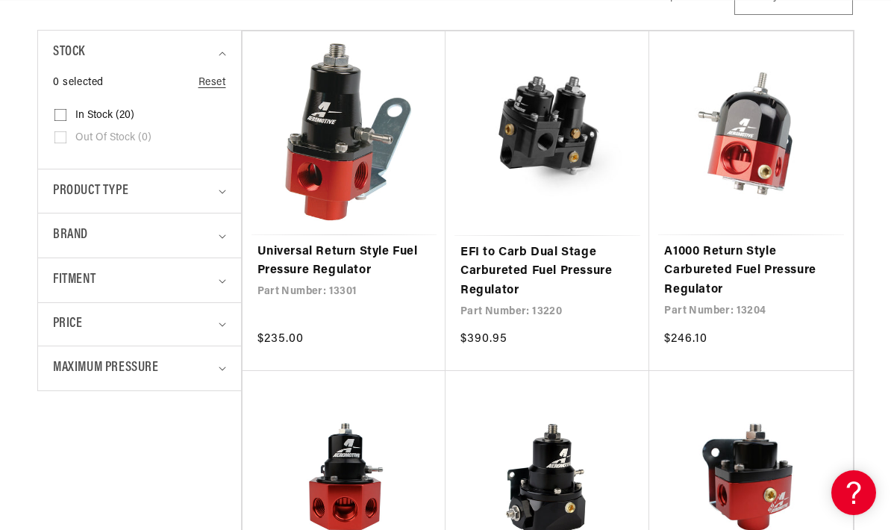
scroll to position [0, 1513]
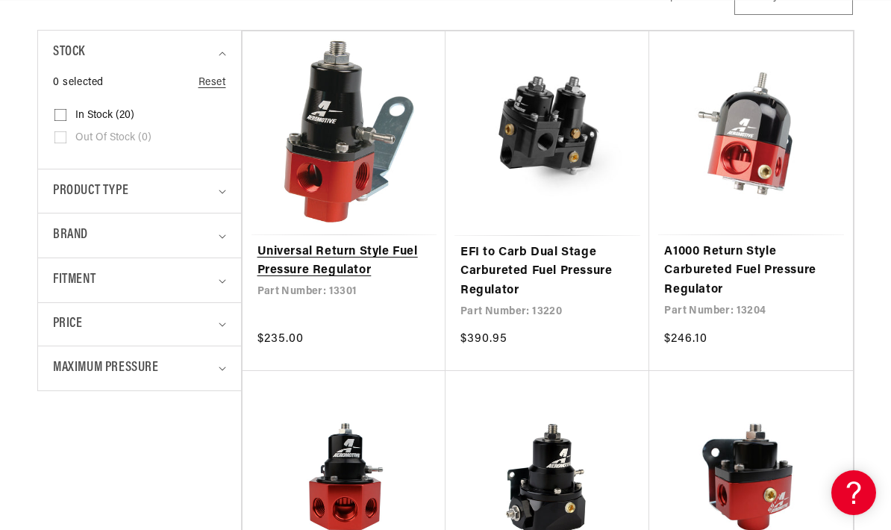
click at [379, 250] on link "Universal Return Style Fuel Pressure Regulator" at bounding box center [343, 262] width 173 height 38
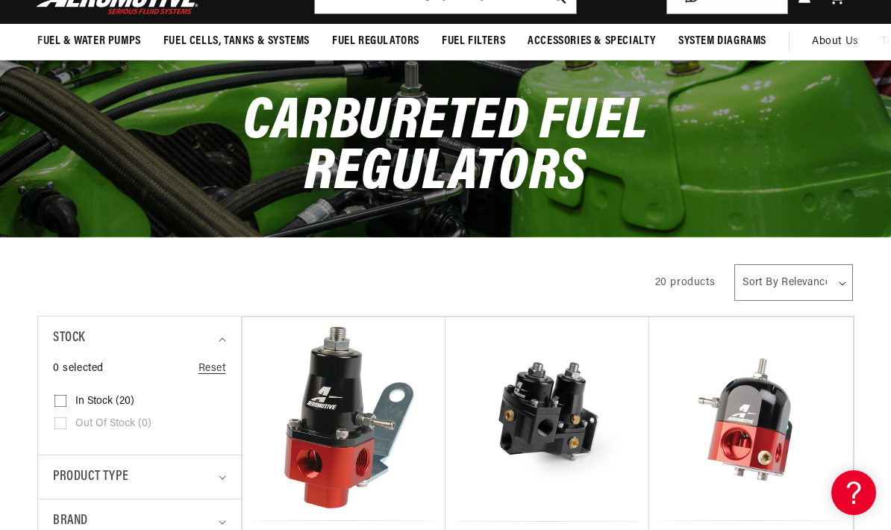
scroll to position [0, 0]
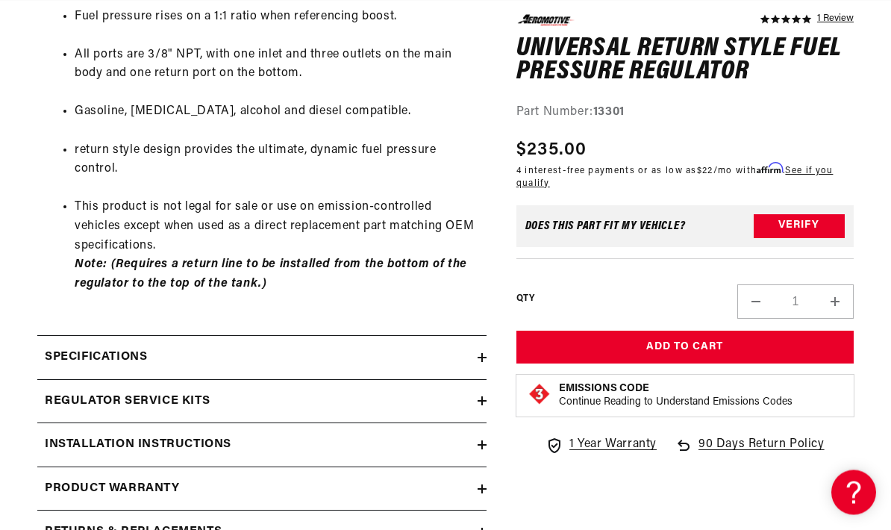
scroll to position [884, 0]
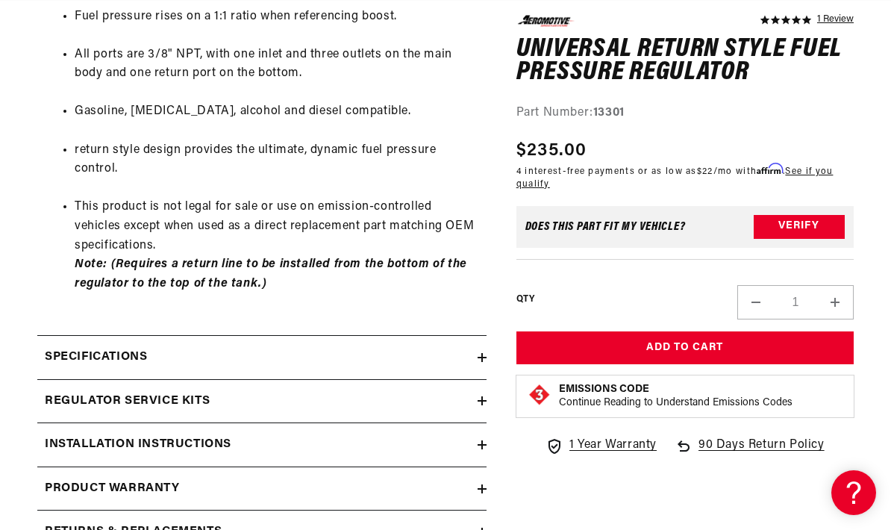
click at [481, 448] on summary "Installation Instructions" at bounding box center [261, 444] width 449 height 43
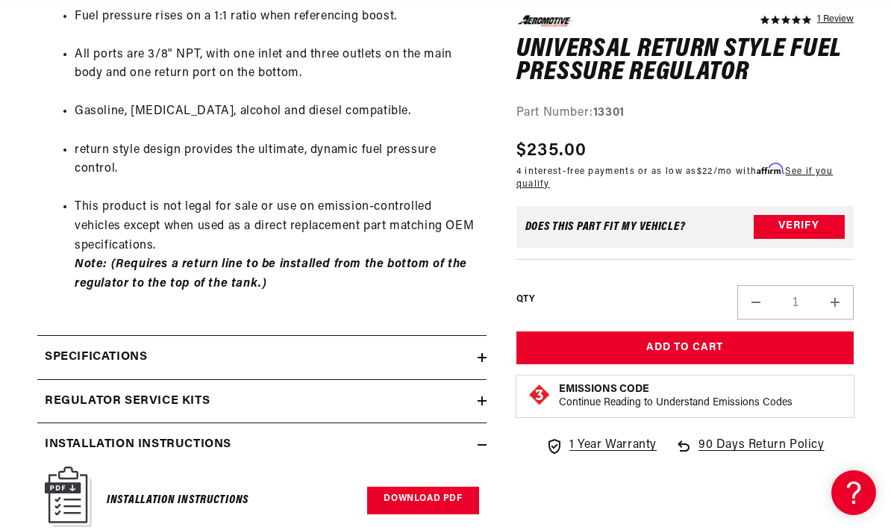
click at [451, 487] on link "Download PDF" at bounding box center [422, 501] width 111 height 28
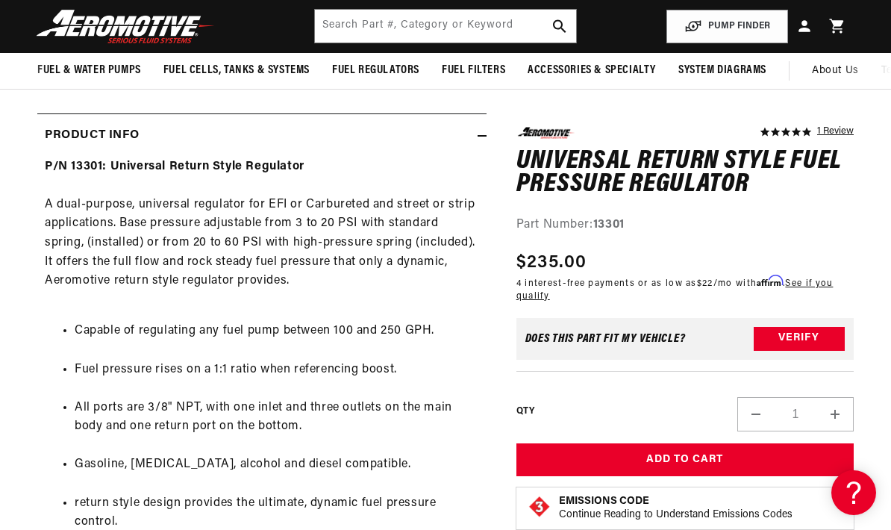
scroll to position [0, 0]
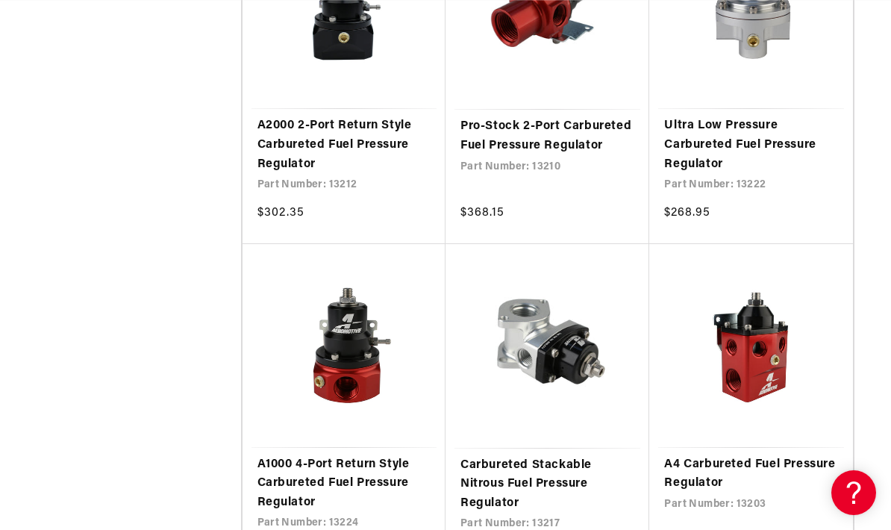
scroll to position [0, 719]
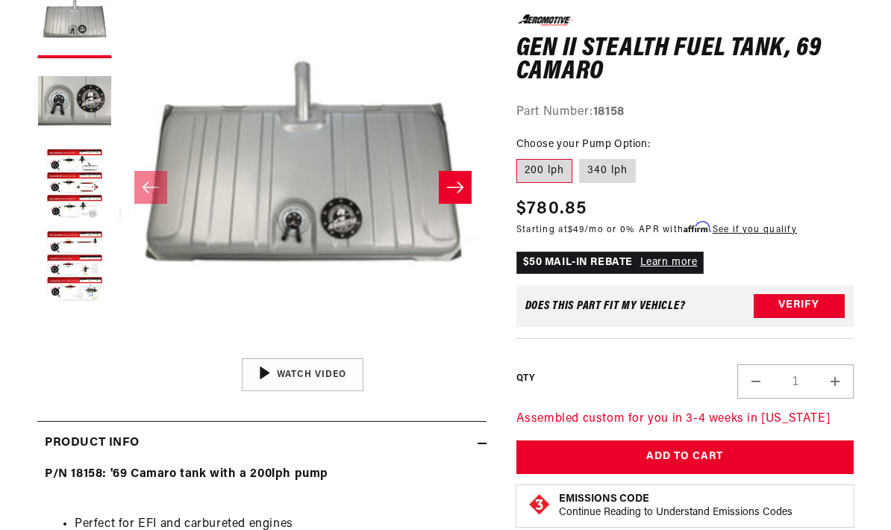
scroll to position [224, 0]
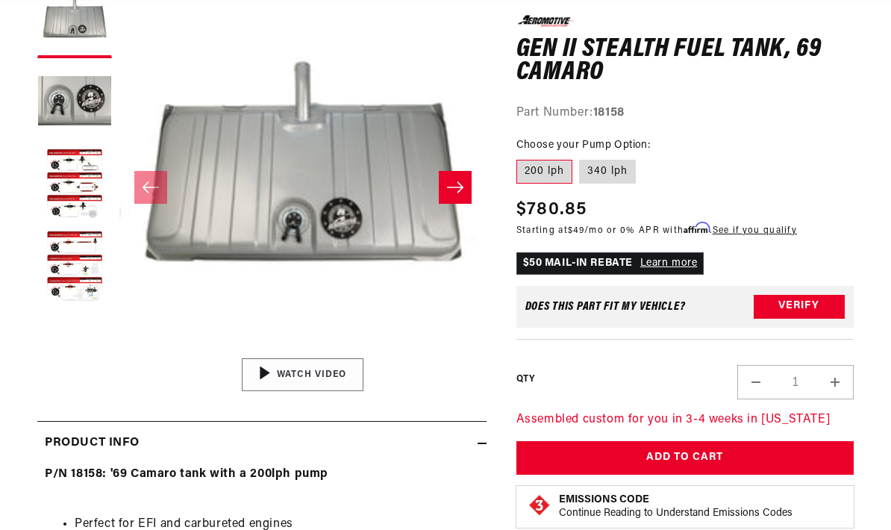
click at [343, 389] on div "01:47" at bounding box center [303, 374] width 226 height 127
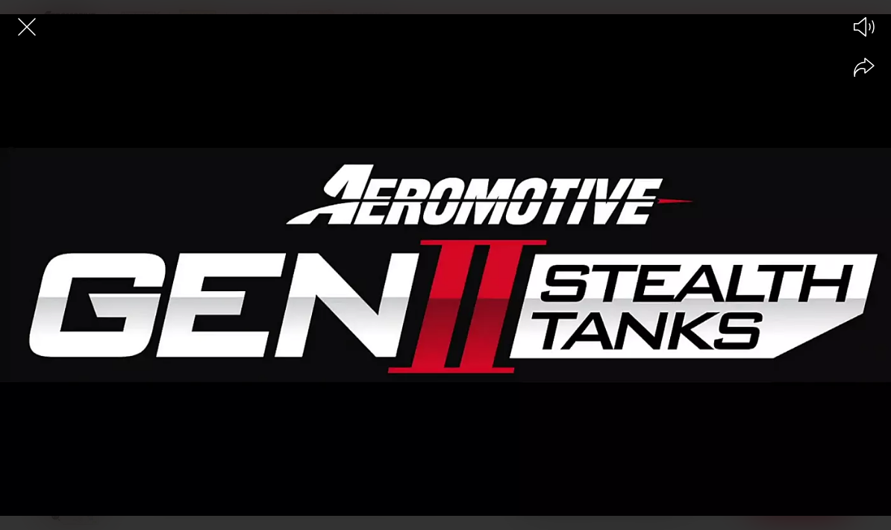
scroll to position [0, 1513]
click at [452, 238] on div at bounding box center [445, 291] width 891 height 478
click at [445, 258] on icon at bounding box center [448, 265] width 19 height 22
click at [26, 30] on icon "Close the video player" at bounding box center [26, 26] width 33 height 33
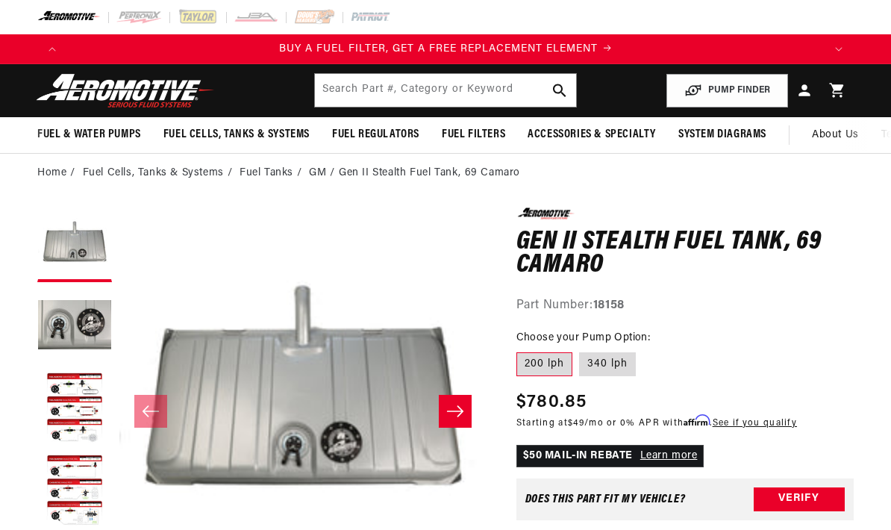
scroll to position [224, 0]
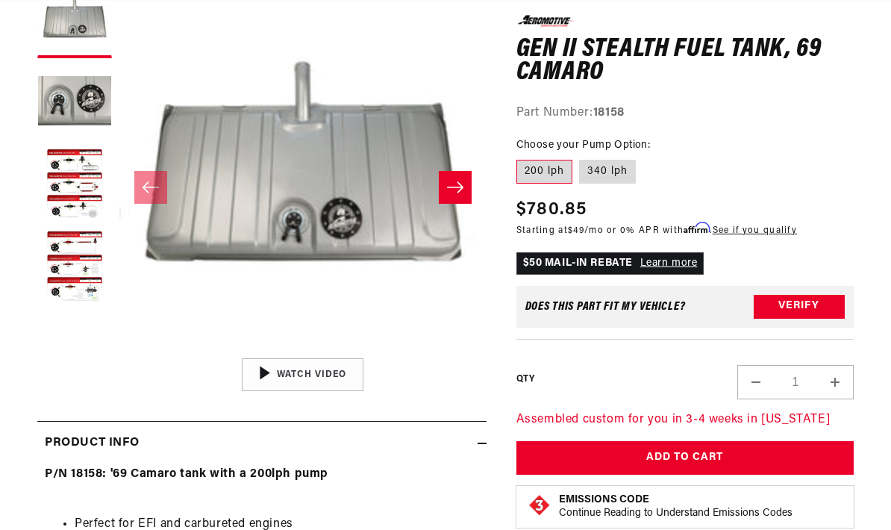
click at [550, 173] on label "200 lph" at bounding box center [544, 172] width 56 height 24
click at [521, 157] on input "200 lph" at bounding box center [520, 157] width 1 height 1
click at [613, 170] on label "340 lph" at bounding box center [607, 172] width 57 height 24
click at [581, 157] on input "340 lph" at bounding box center [580, 157] width 1 height 1
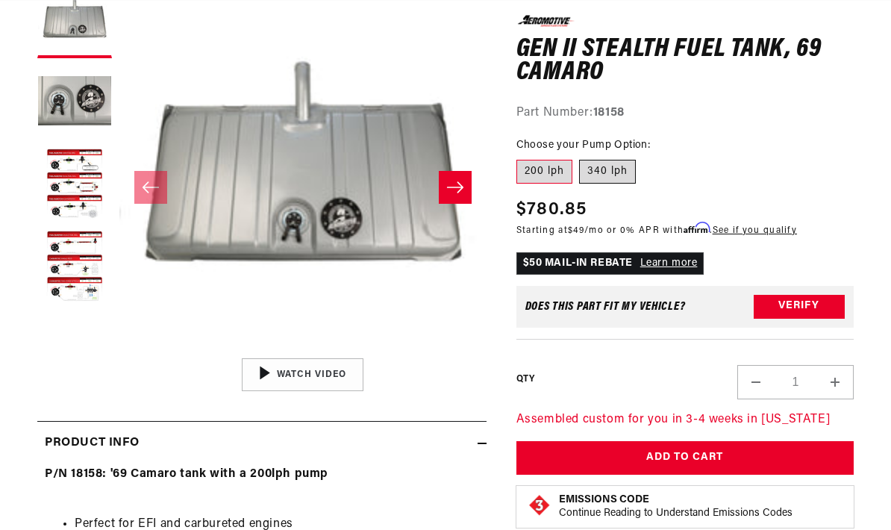
radio input "true"
click at [543, 175] on label "200 lph" at bounding box center [544, 172] width 56 height 24
click at [521, 157] on input "200 lph" at bounding box center [520, 157] width 1 height 1
radio input "true"
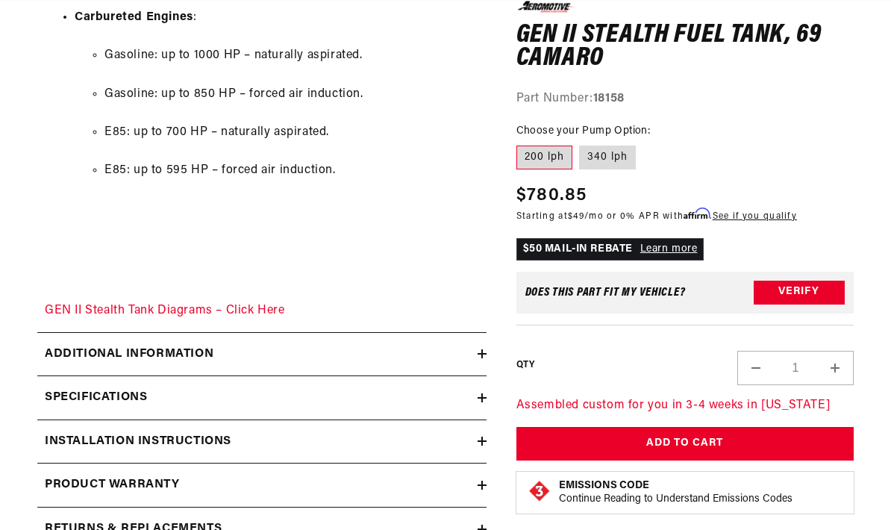
scroll to position [0, 1513]
click at [483, 341] on summary "Additional information" at bounding box center [261, 354] width 449 height 43
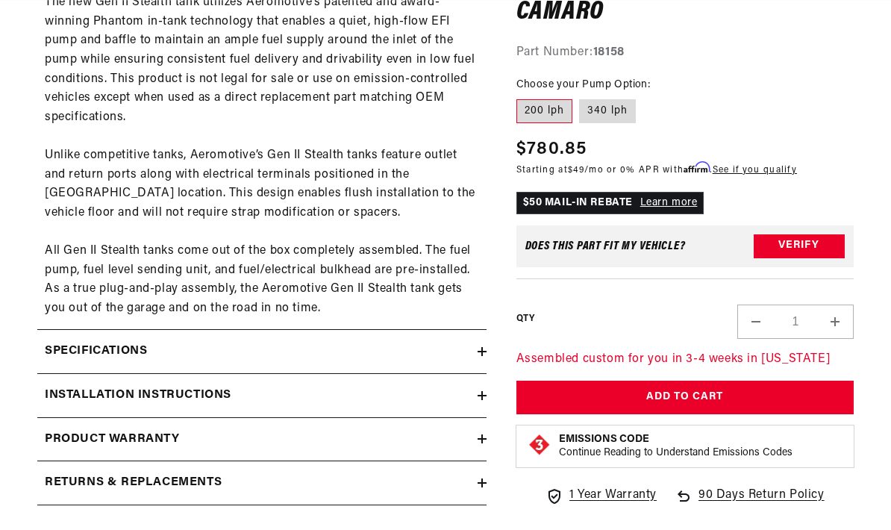
scroll to position [0, 0]
click at [478, 335] on summary "Specifications" at bounding box center [261, 351] width 449 height 43
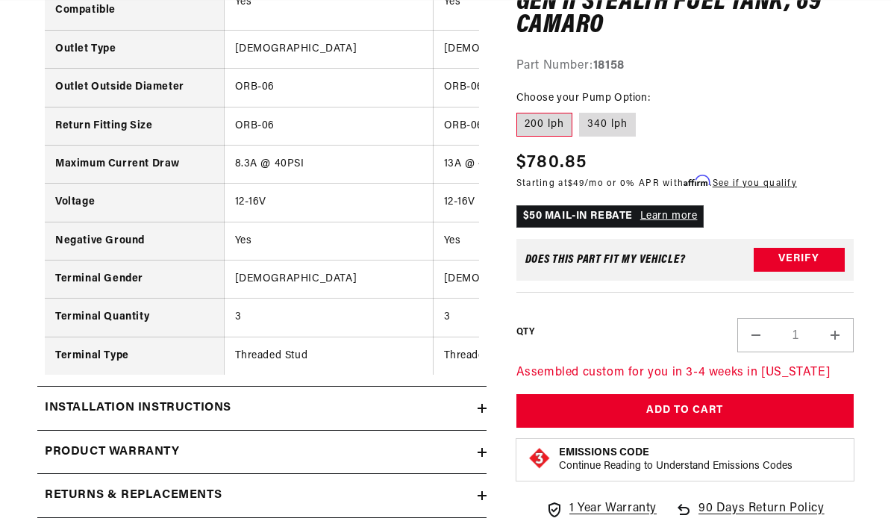
click at [477, 387] on summary "Installation Instructions" at bounding box center [261, 408] width 449 height 43
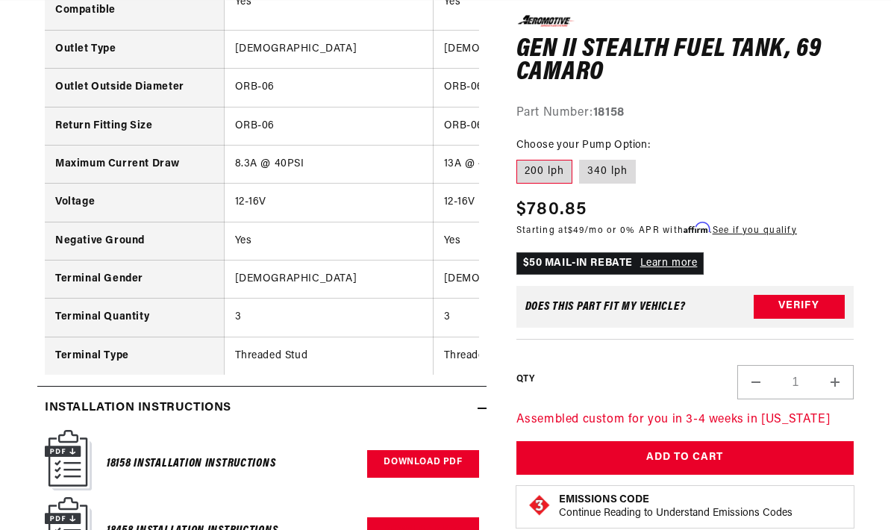
click at [428, 450] on link "Download PDF" at bounding box center [422, 464] width 111 height 28
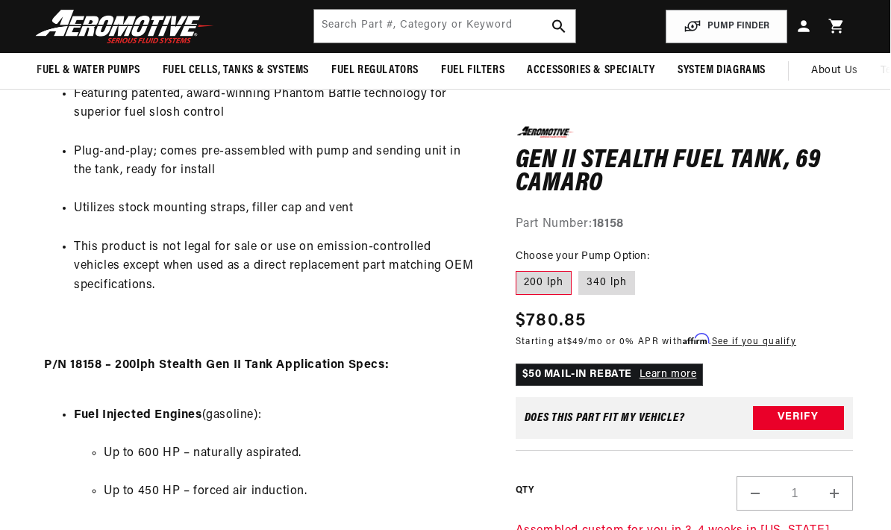
scroll to position [869, 1]
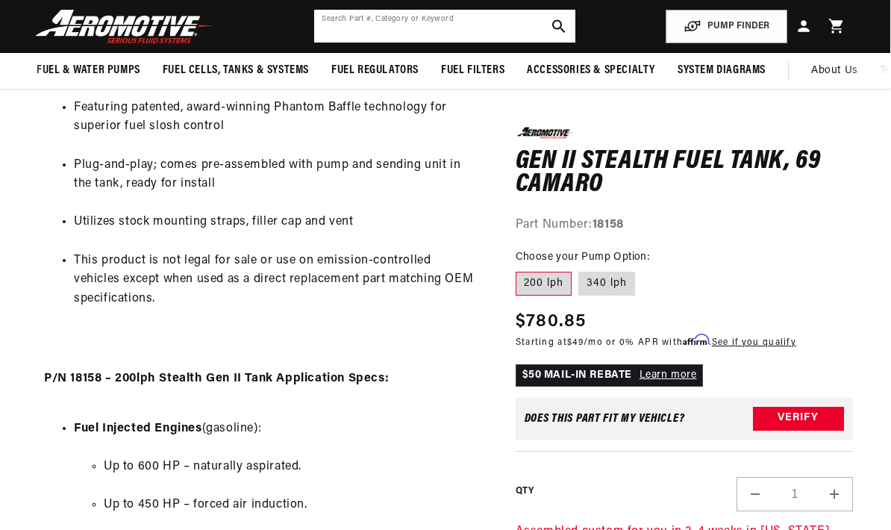
click at [491, 20] on input "text" at bounding box center [444, 26] width 260 height 33
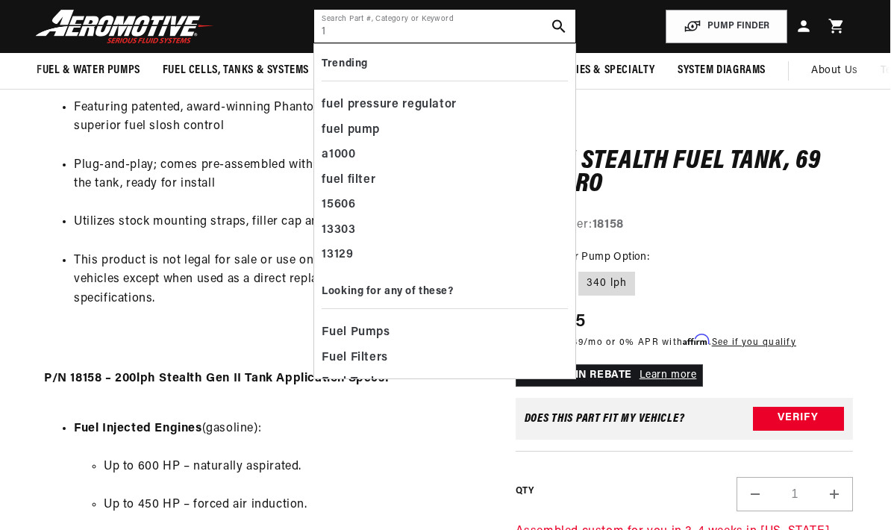
scroll to position [0, 2270]
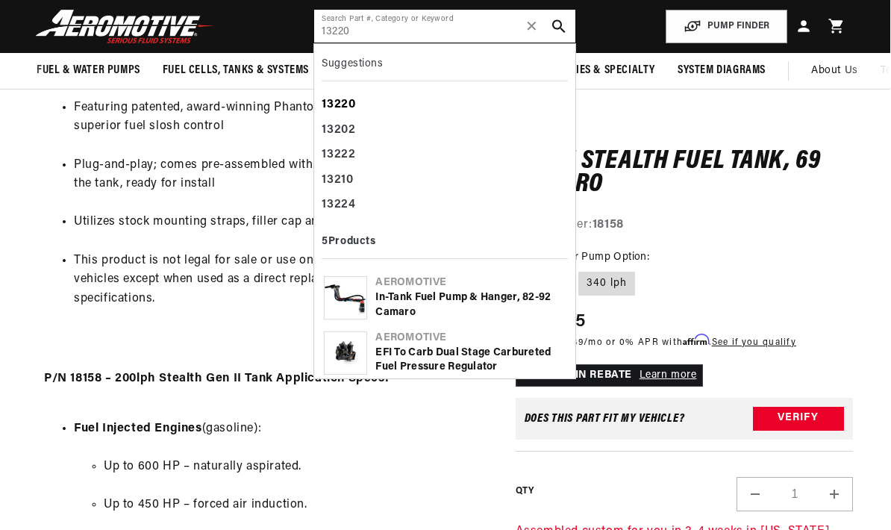
type input "13220"
click at [351, 107] on b "13220" at bounding box center [339, 105] width 34 height 12
